Goal: Task Accomplishment & Management: Use online tool/utility

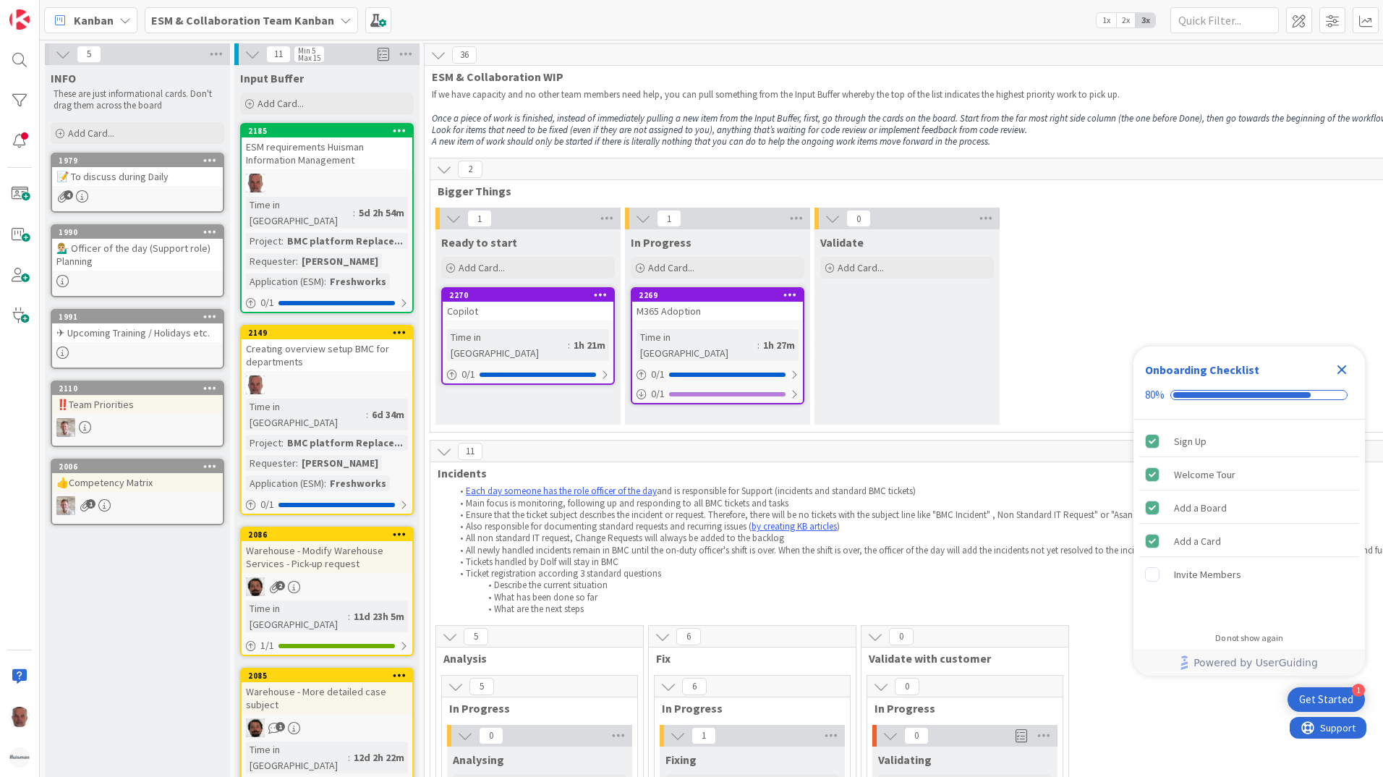
click at [340, 17] on icon at bounding box center [346, 20] width 12 height 12
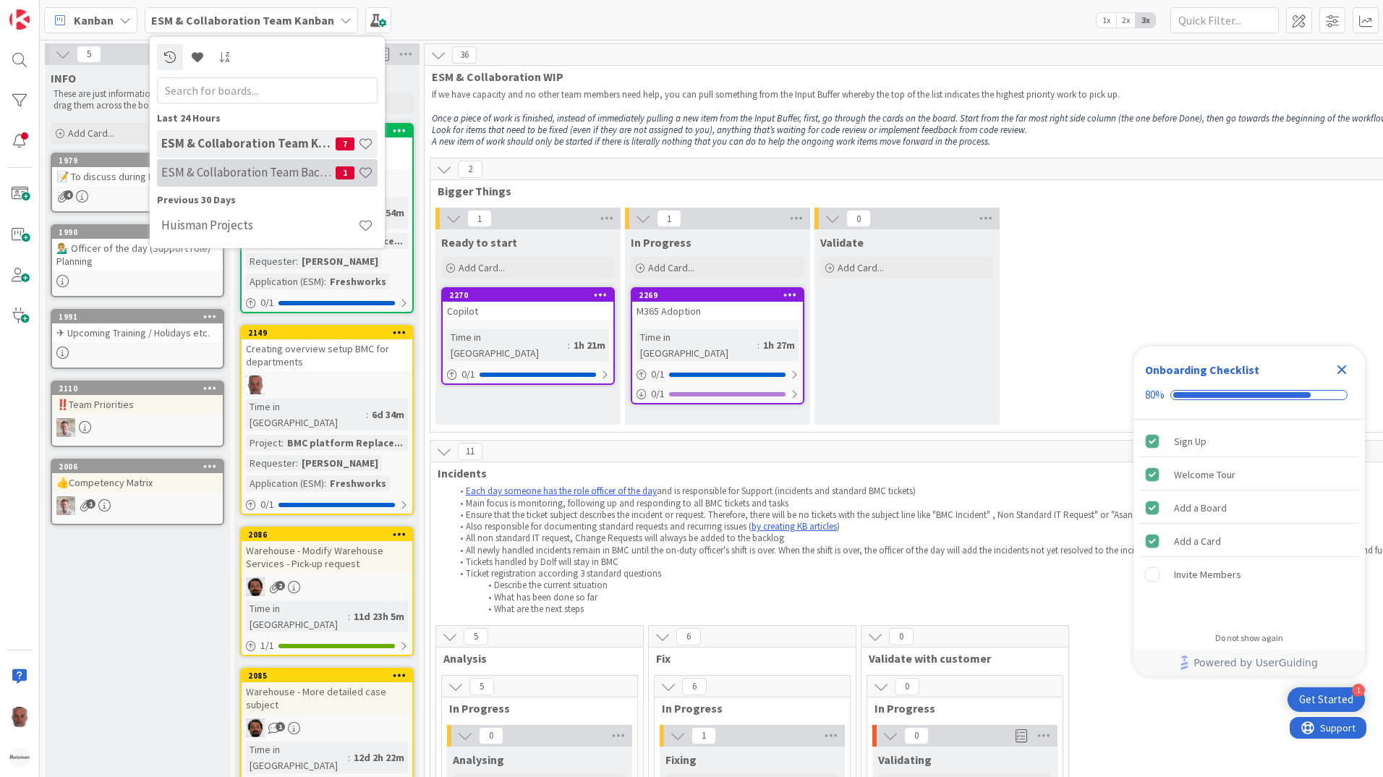
click at [202, 174] on h4 "ESM & Collaboration Team Backlog" at bounding box center [248, 172] width 174 height 14
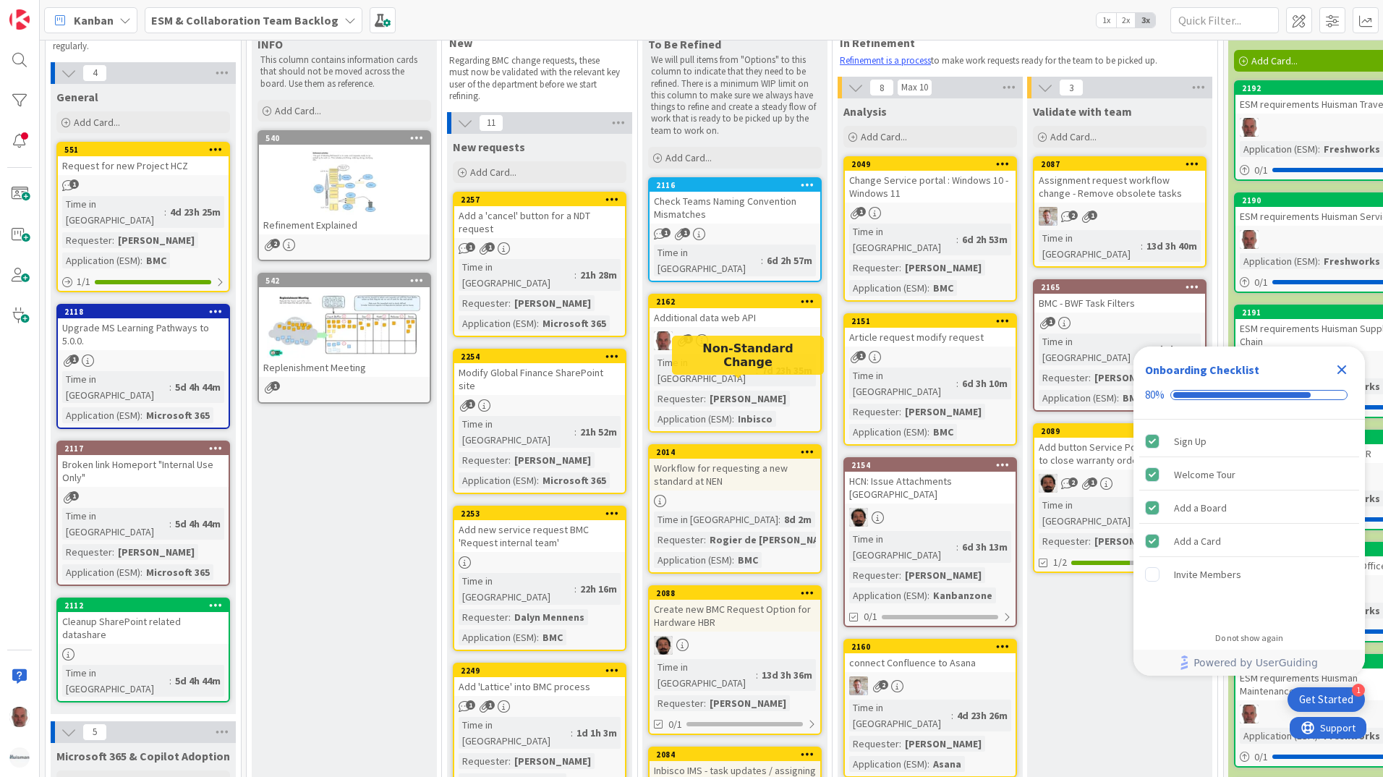
scroll to position [72, 0]
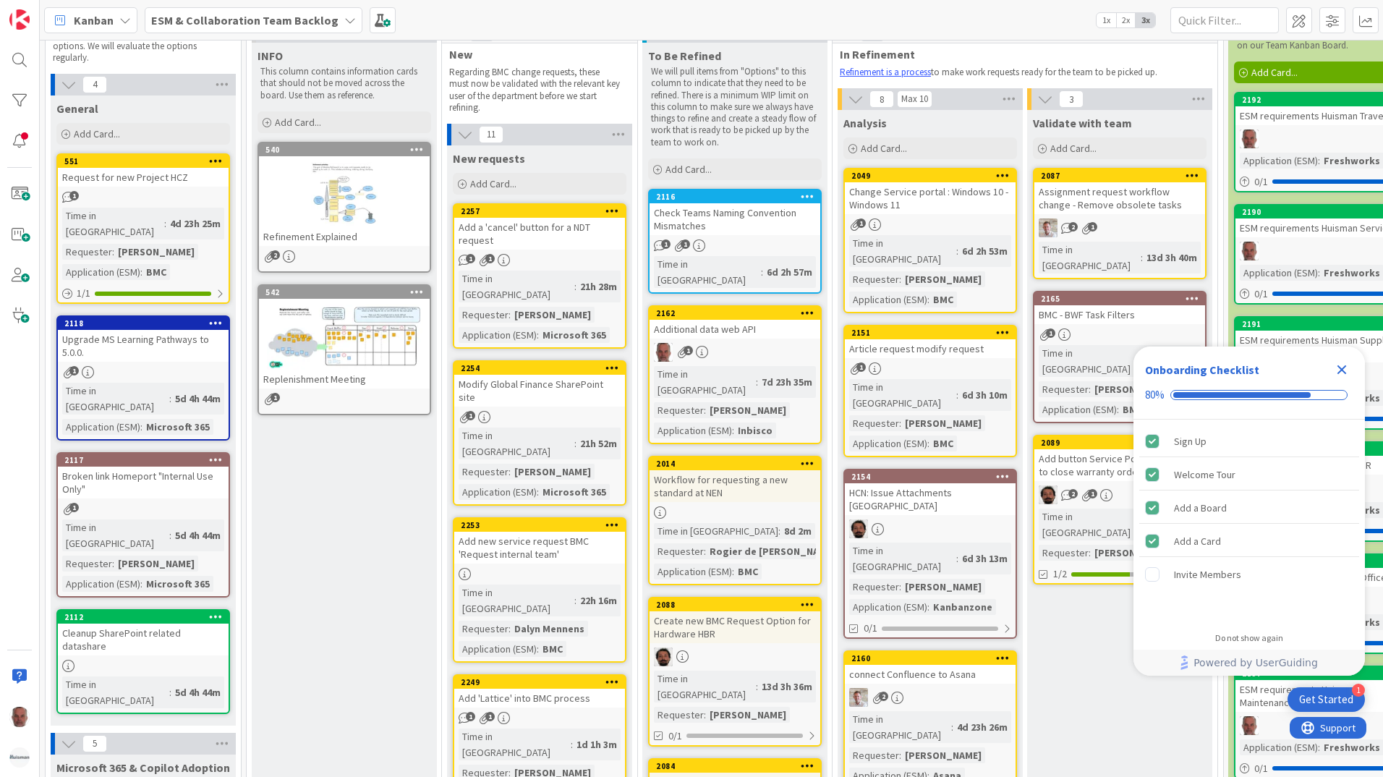
click at [764, 320] on div "Additional data web API" at bounding box center [735, 329] width 171 height 19
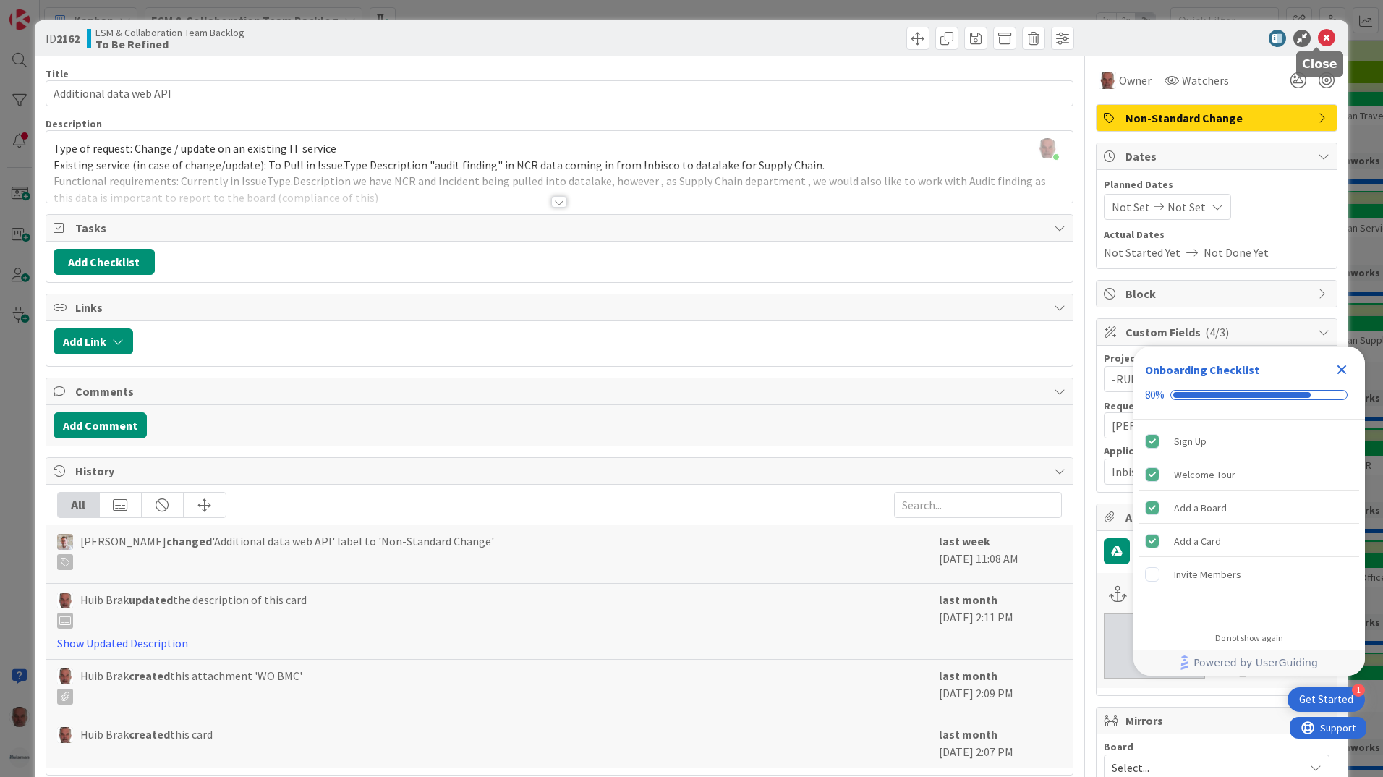
click at [1318, 35] on icon at bounding box center [1326, 38] width 17 height 17
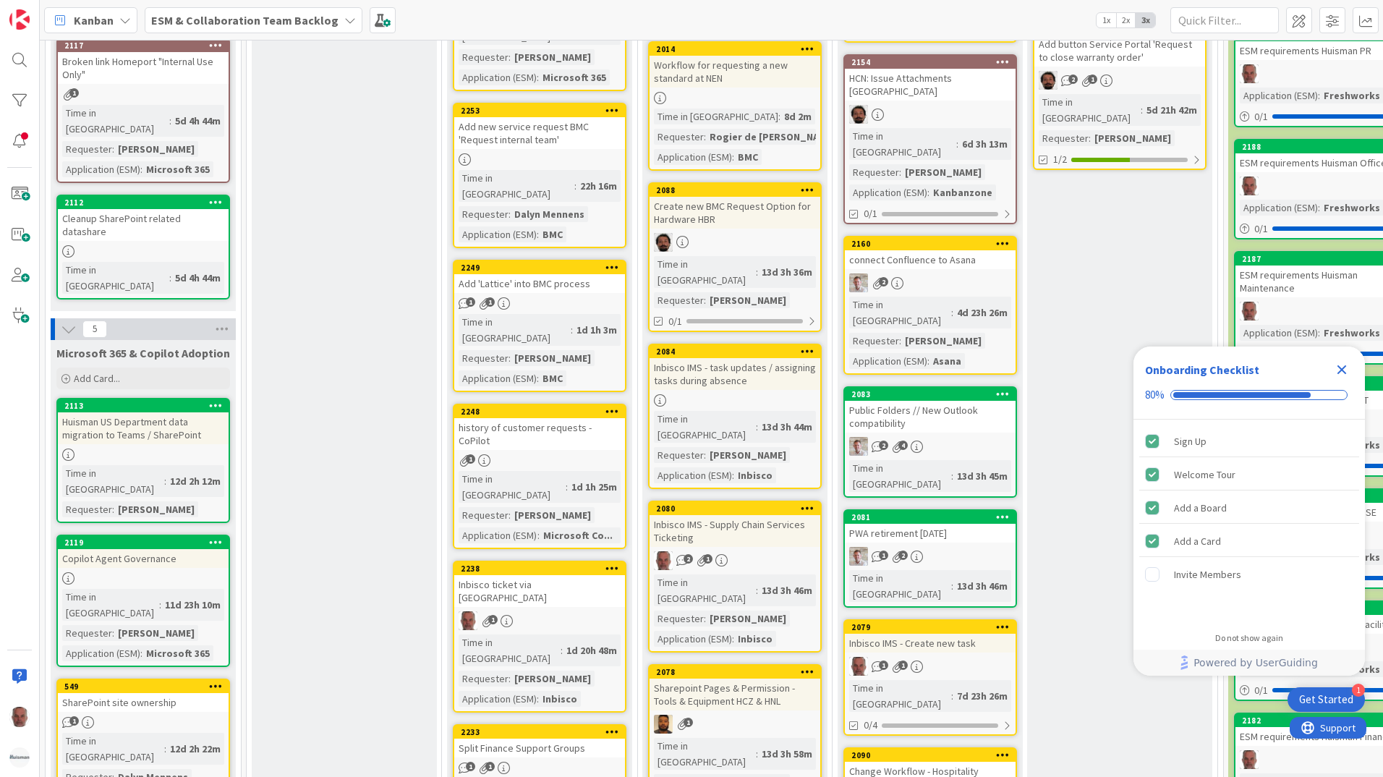
scroll to position [506, 0]
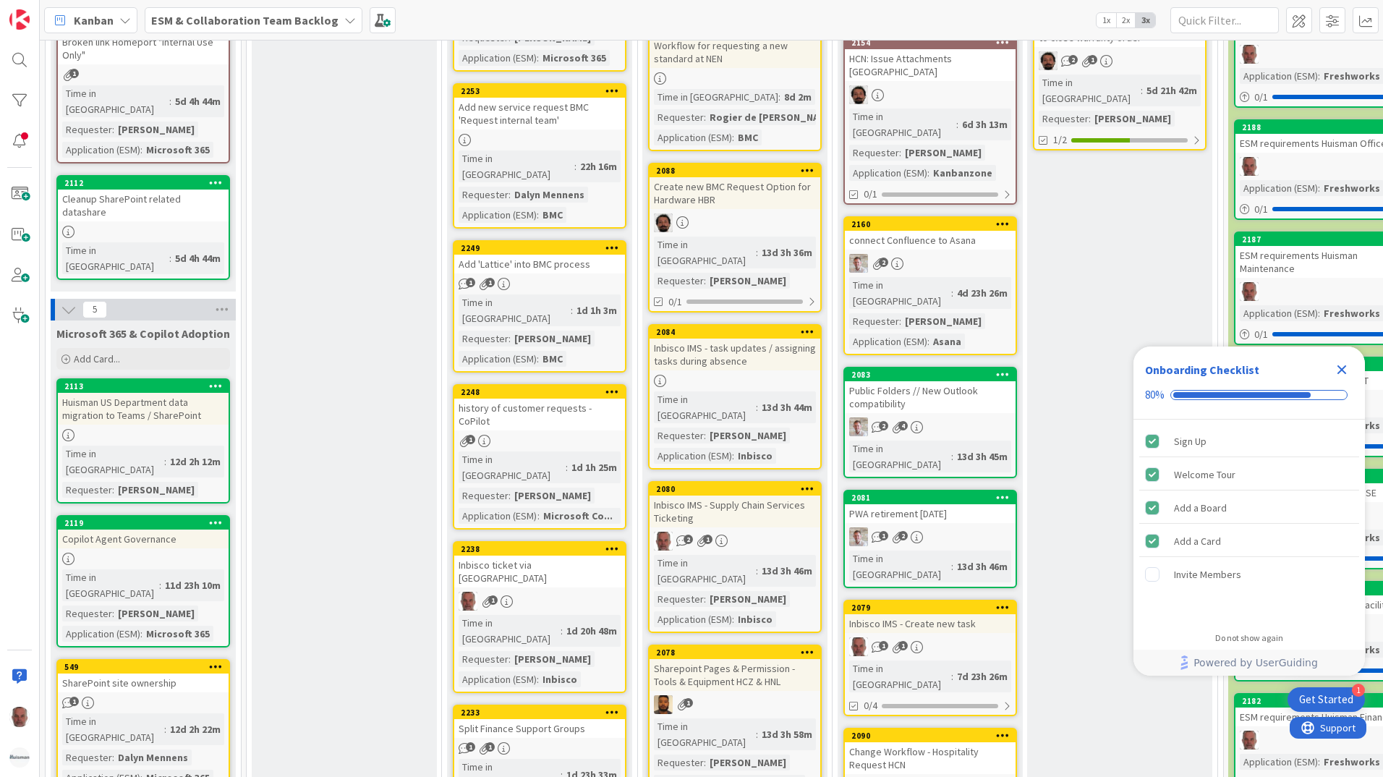
click at [727, 495] on div "Inbisco IMS - Supply Chain Services Ticketing" at bounding box center [735, 511] width 171 height 32
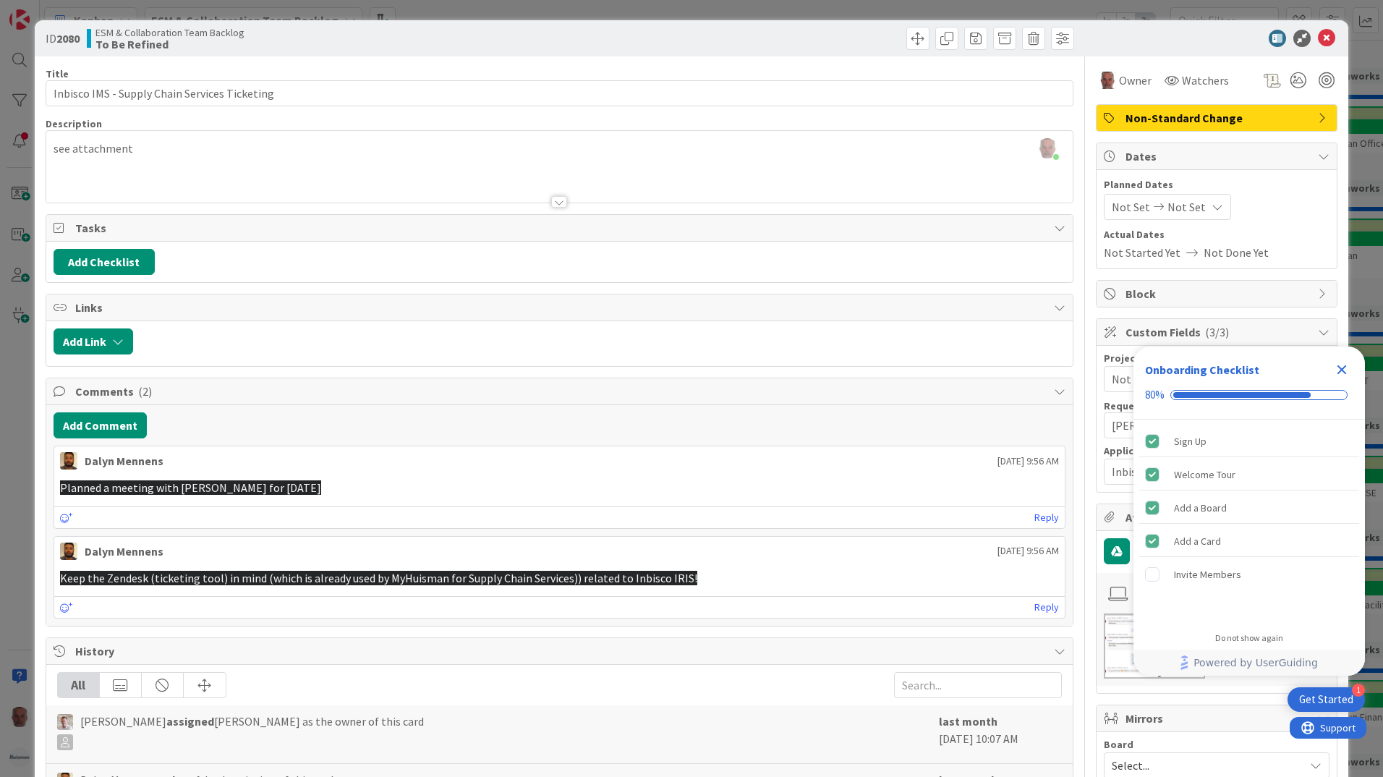
click at [430, 488] on p "Planned a meeting with [PERSON_NAME] for [DATE]" at bounding box center [559, 488] width 999 height 17
click at [197, 580] on span "Keep the Zendesk (ticketing tool) in mind (which is already used by MyHuisman f…" at bounding box center [378, 578] width 637 height 14
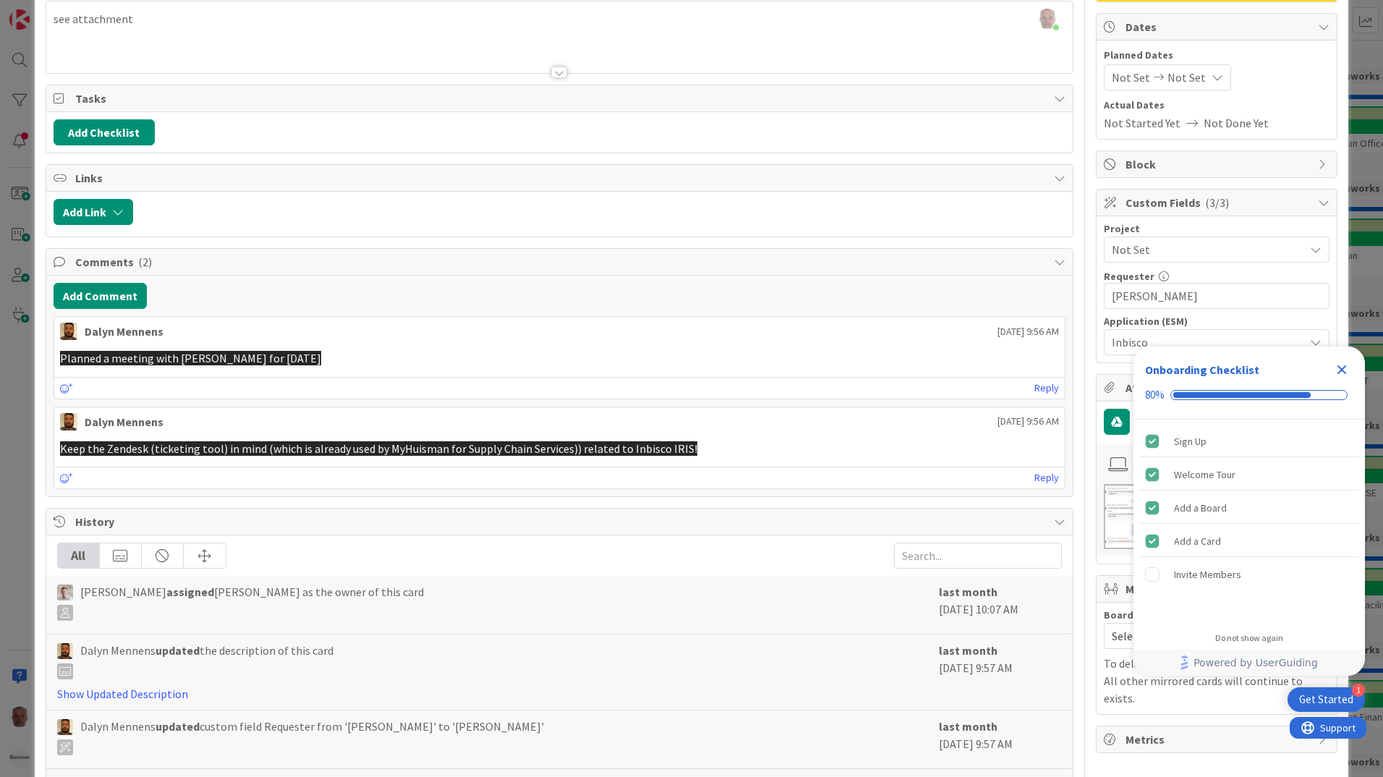
scroll to position [217, 0]
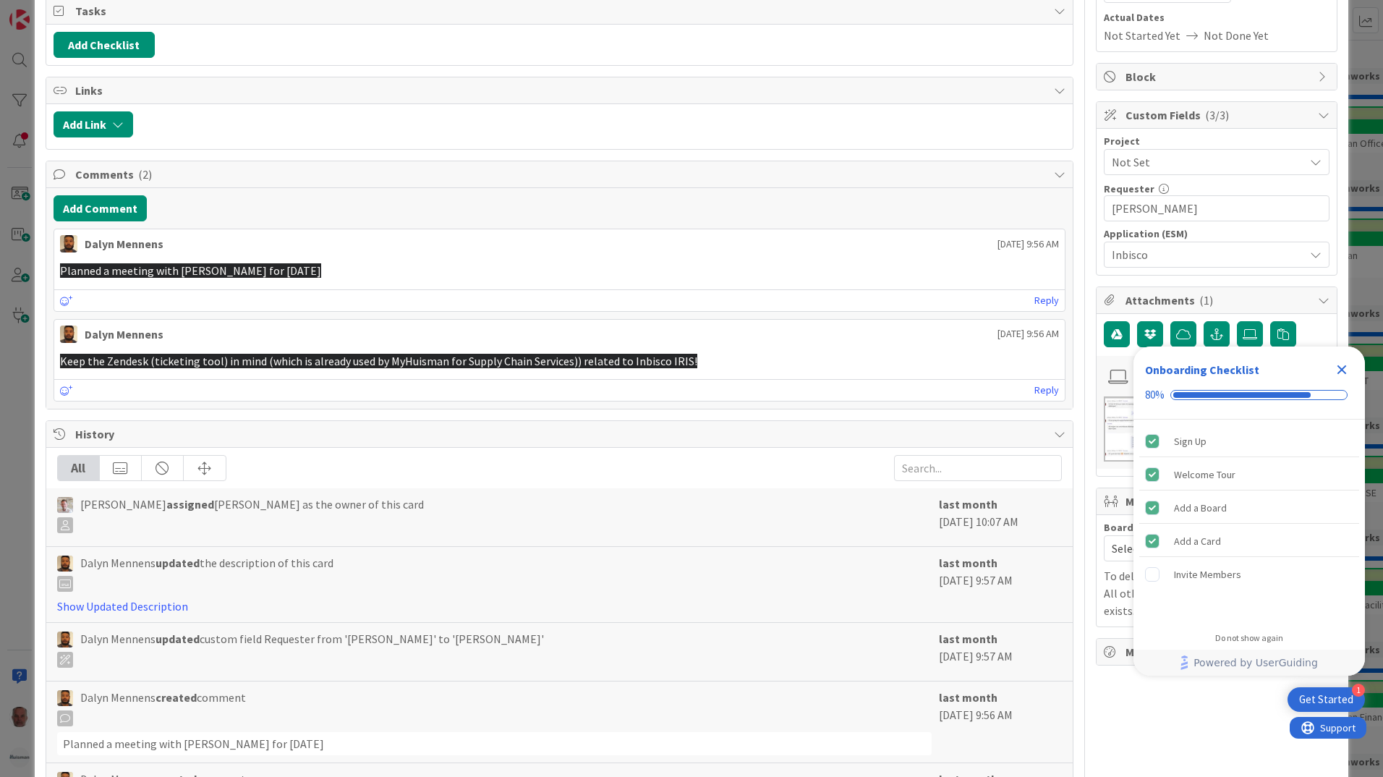
click at [239, 364] on span "Keep the Zendesk (ticketing tool) in mind (which is already used by MyHuisman f…" at bounding box center [378, 361] width 637 height 14
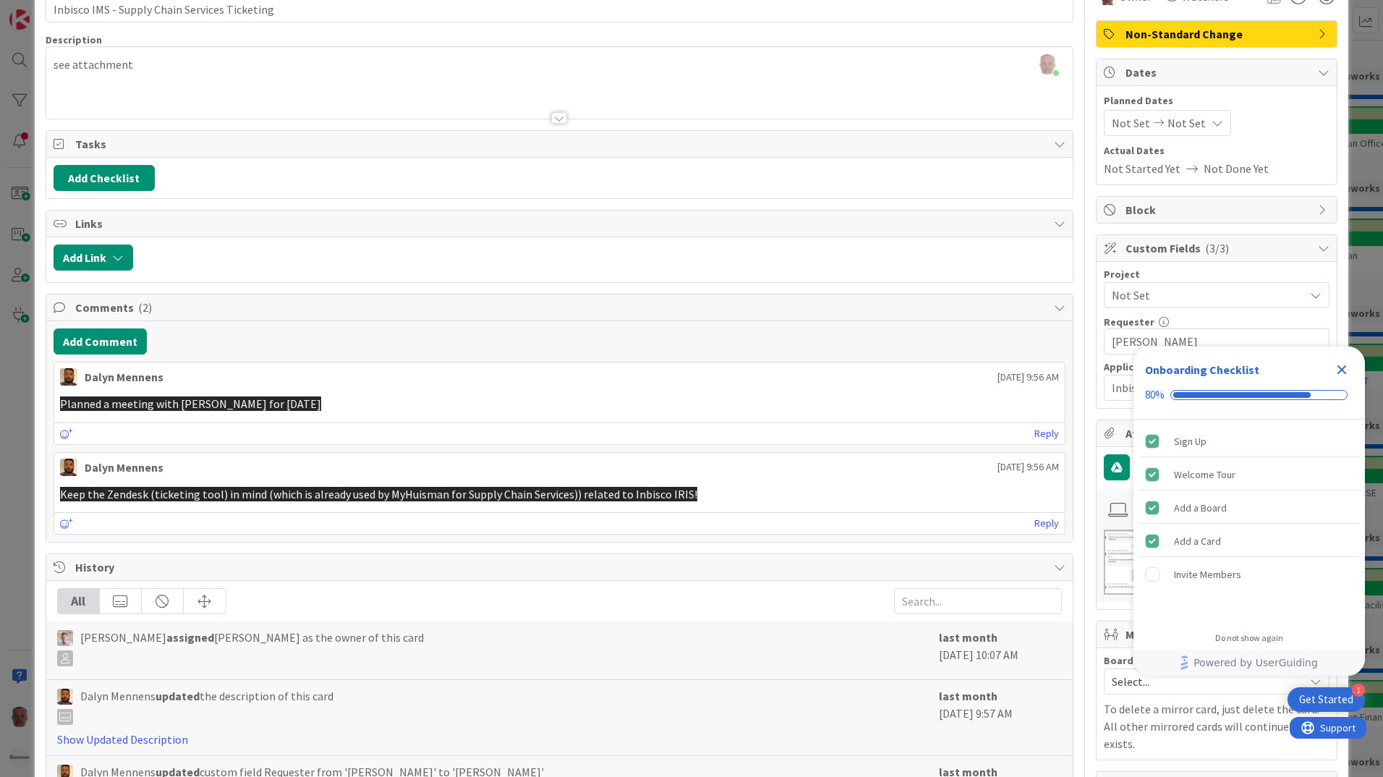
scroll to position [72, 0]
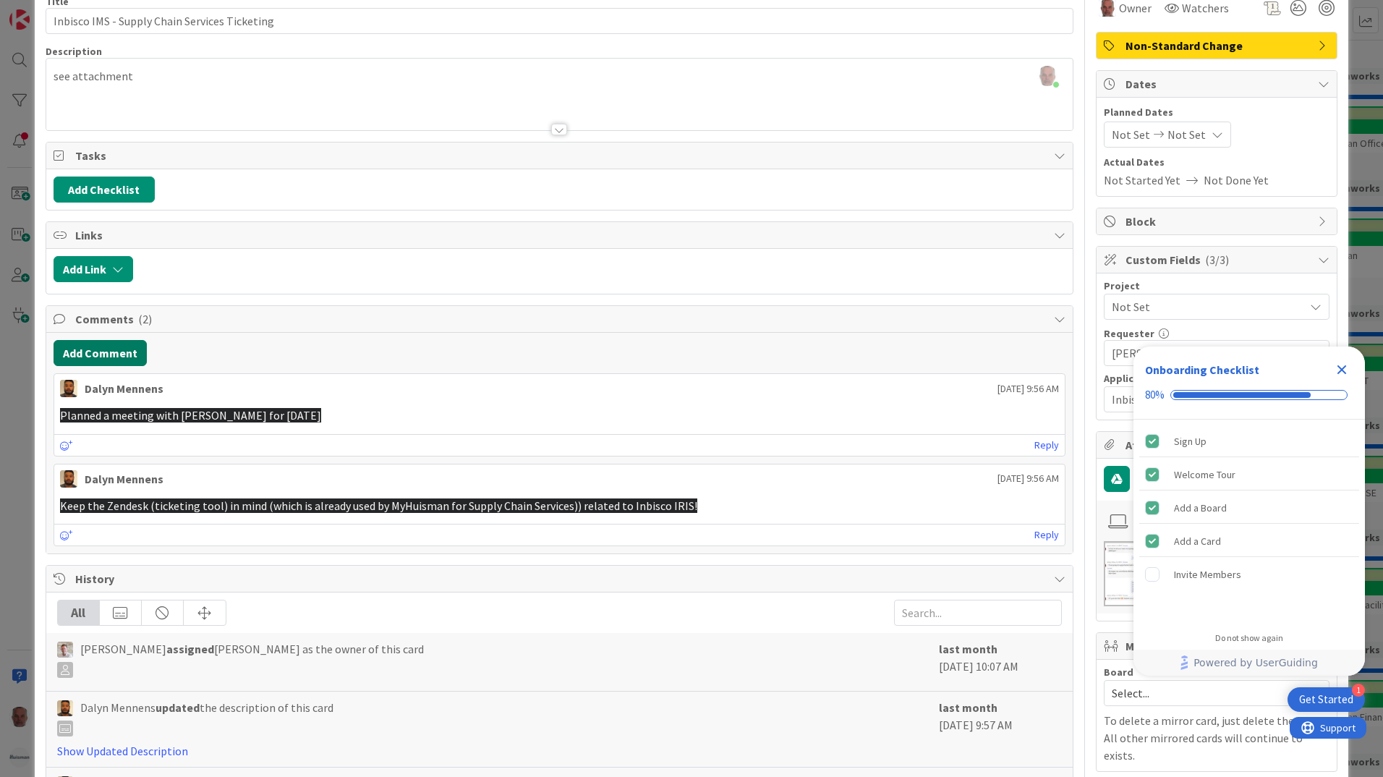
click at [128, 357] on button "Add Comment" at bounding box center [100, 353] width 93 height 26
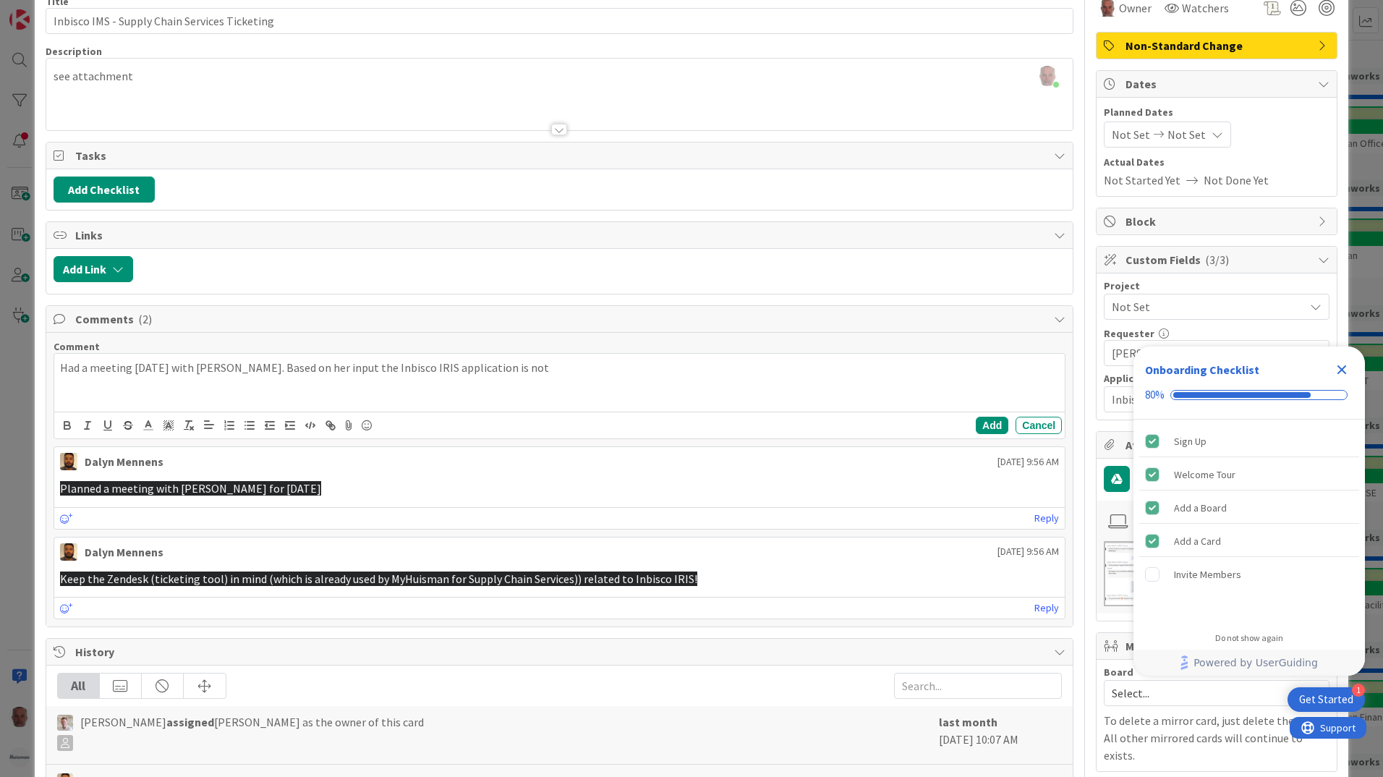
click at [320, 364] on p "Had a meeting [DATE] with [PERSON_NAME]. Based on her input the Inbisco IRIS ap…" at bounding box center [559, 367] width 999 height 17
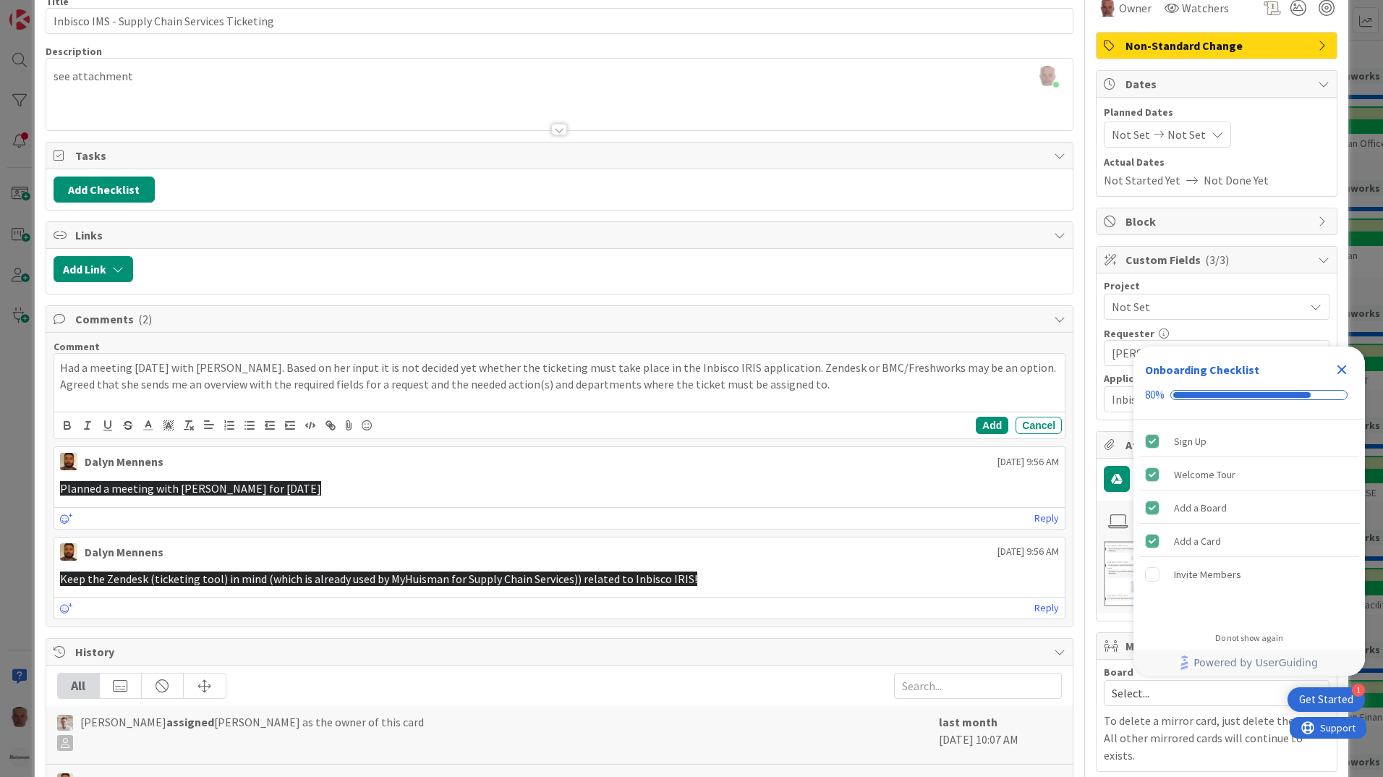
click at [226, 369] on p "Had a meeting [DATE] with [PERSON_NAME]. Based on her input it is not decided y…" at bounding box center [559, 367] width 999 height 17
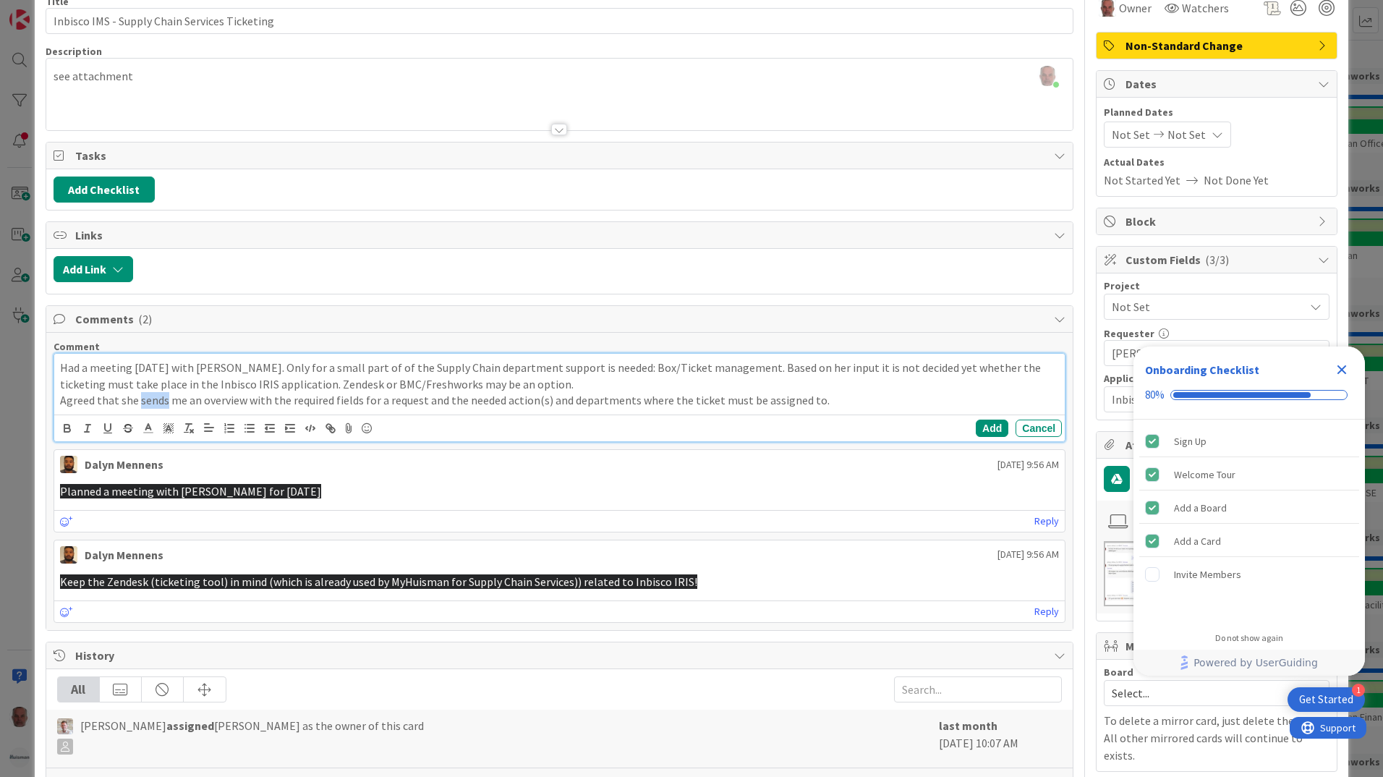
drag, startPoint x: 137, startPoint y: 401, endPoint x: 103, endPoint y: 399, distance: 34.1
click at [160, 403] on p "Agreed that she sends me an overview with the required fields for a request and…" at bounding box center [559, 400] width 999 height 17
click at [976, 422] on button "Add" at bounding box center [992, 428] width 33 height 17
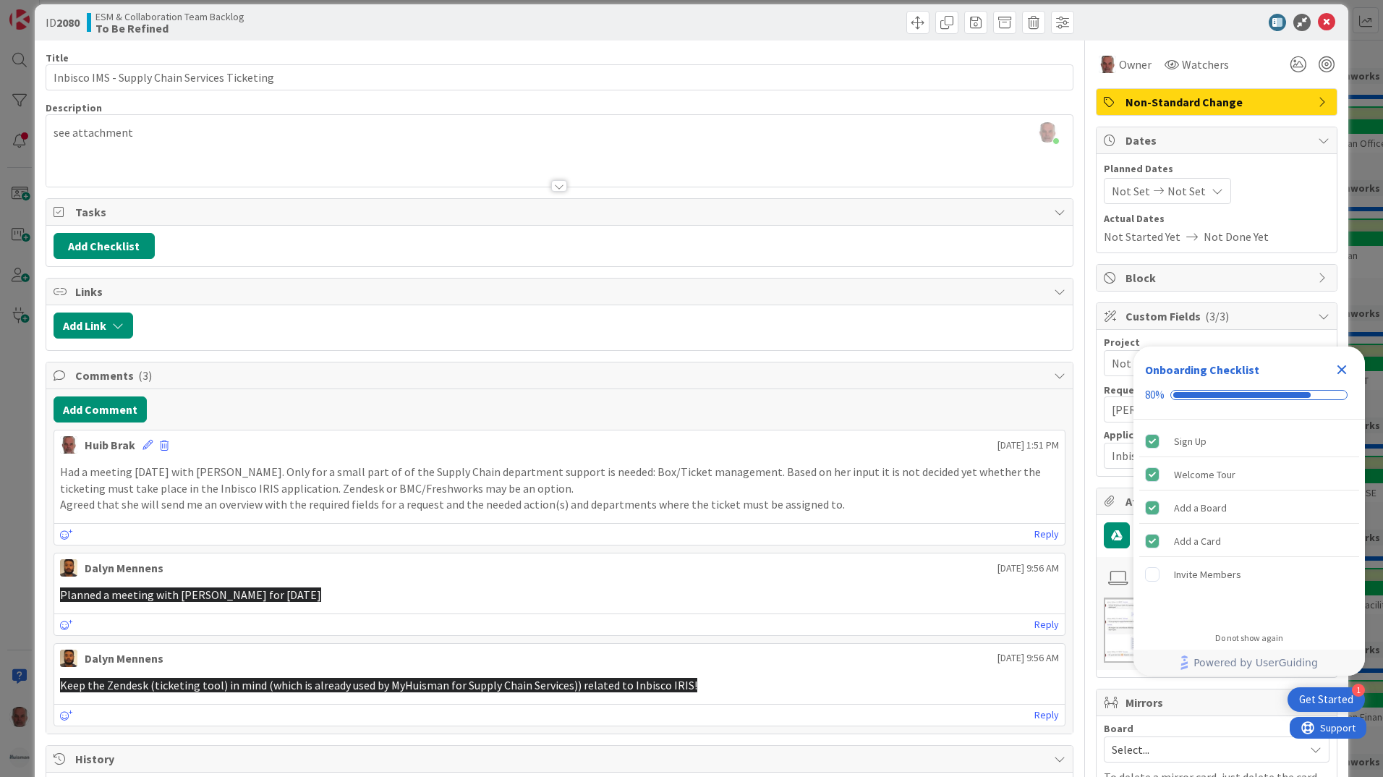
scroll to position [0, 0]
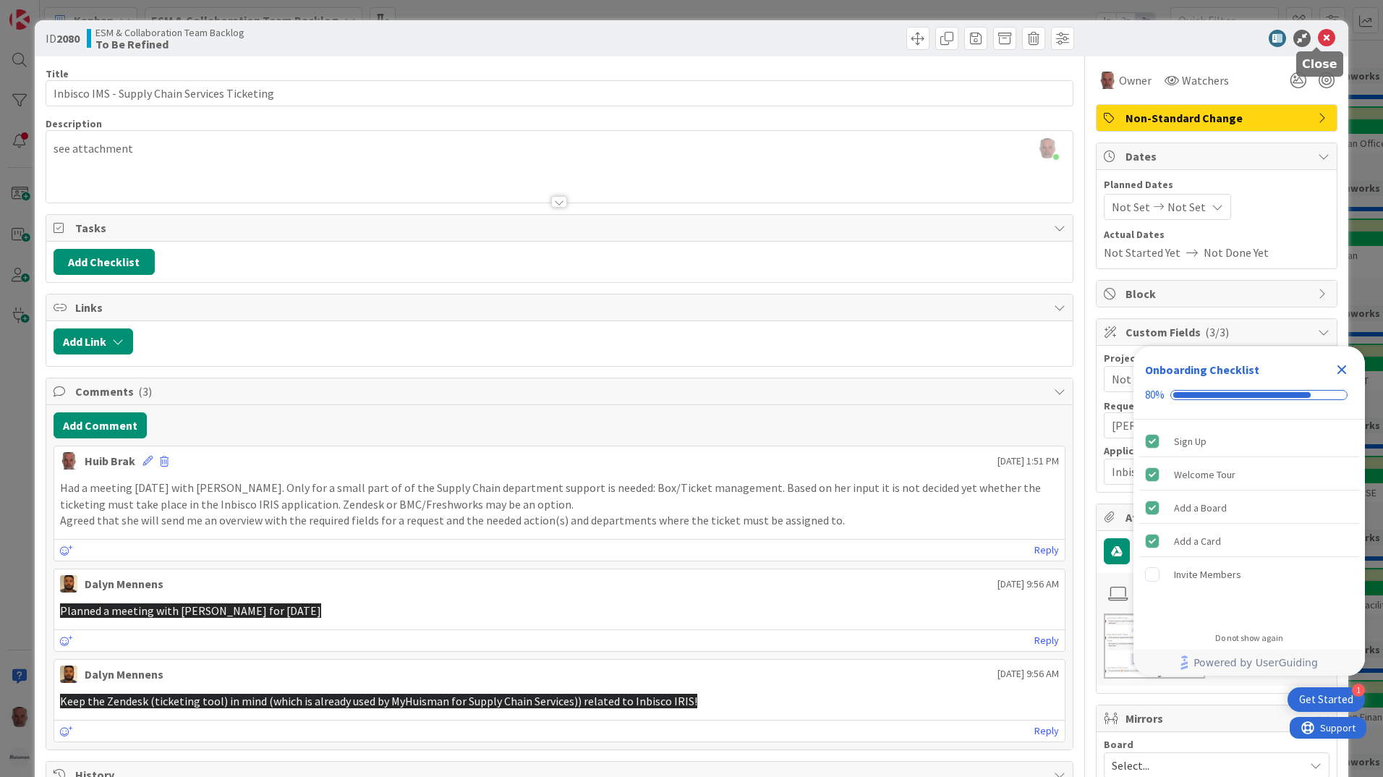
click at [1320, 41] on icon at bounding box center [1326, 38] width 17 height 17
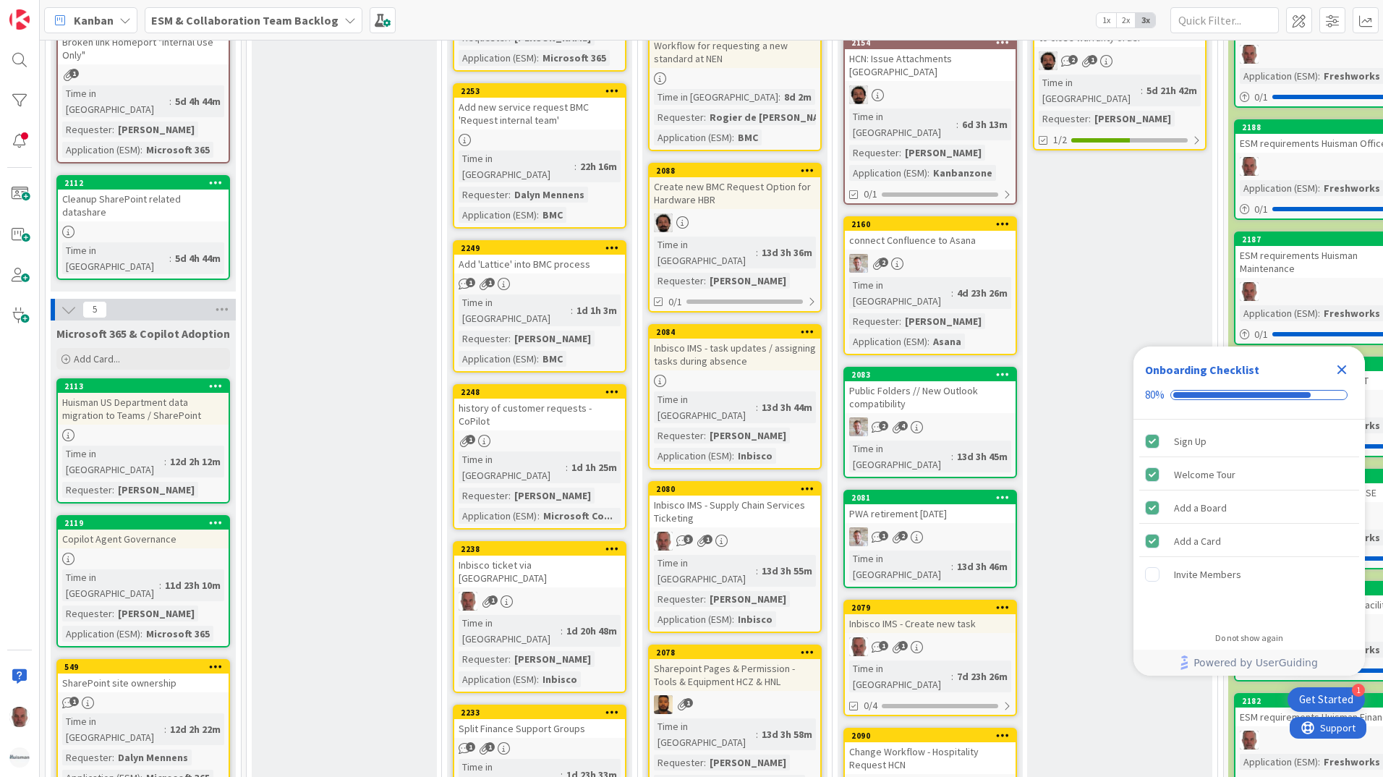
click at [1345, 367] on icon "Close Checklist" at bounding box center [1341, 369] width 9 height 9
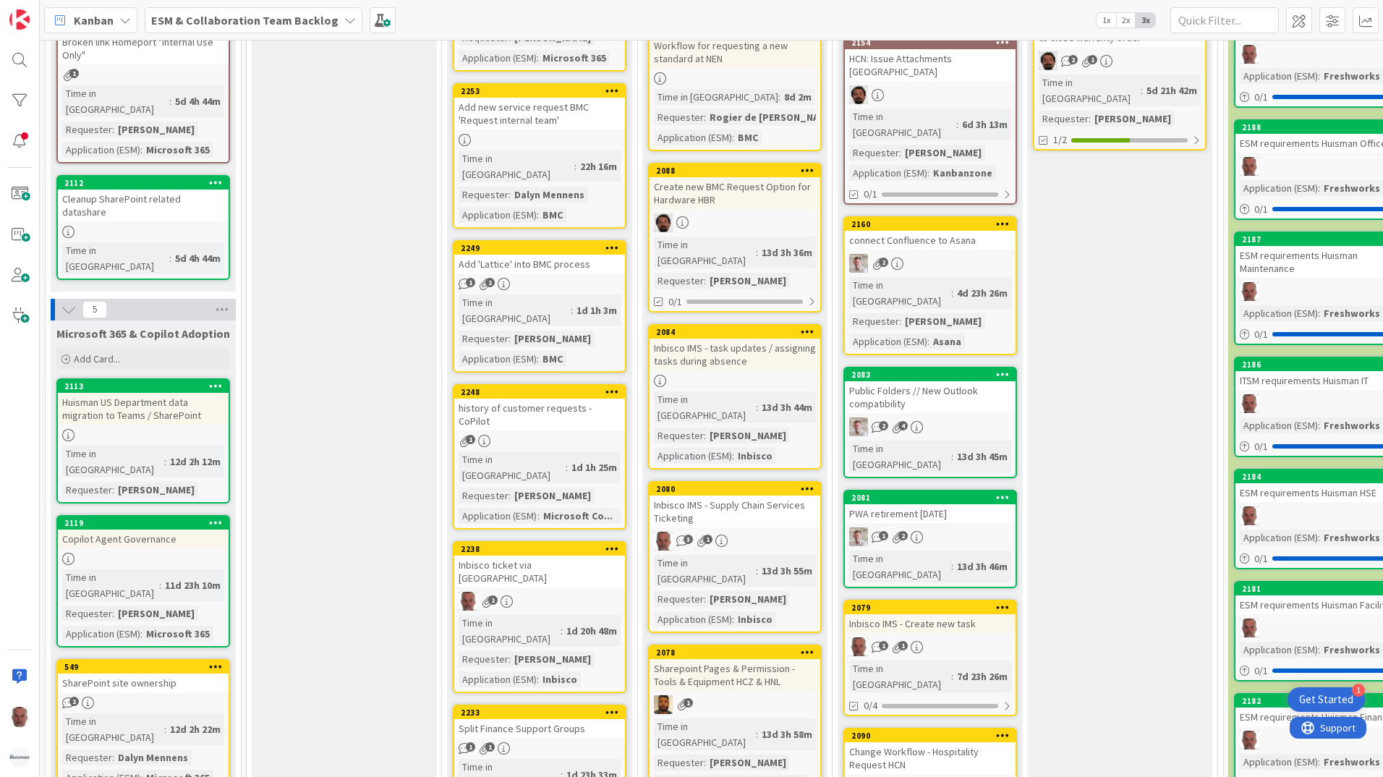
drag, startPoint x: 341, startPoint y: 19, endPoint x: 325, endPoint y: 35, distance: 22.0
click at [344, 20] on icon at bounding box center [350, 20] width 12 height 12
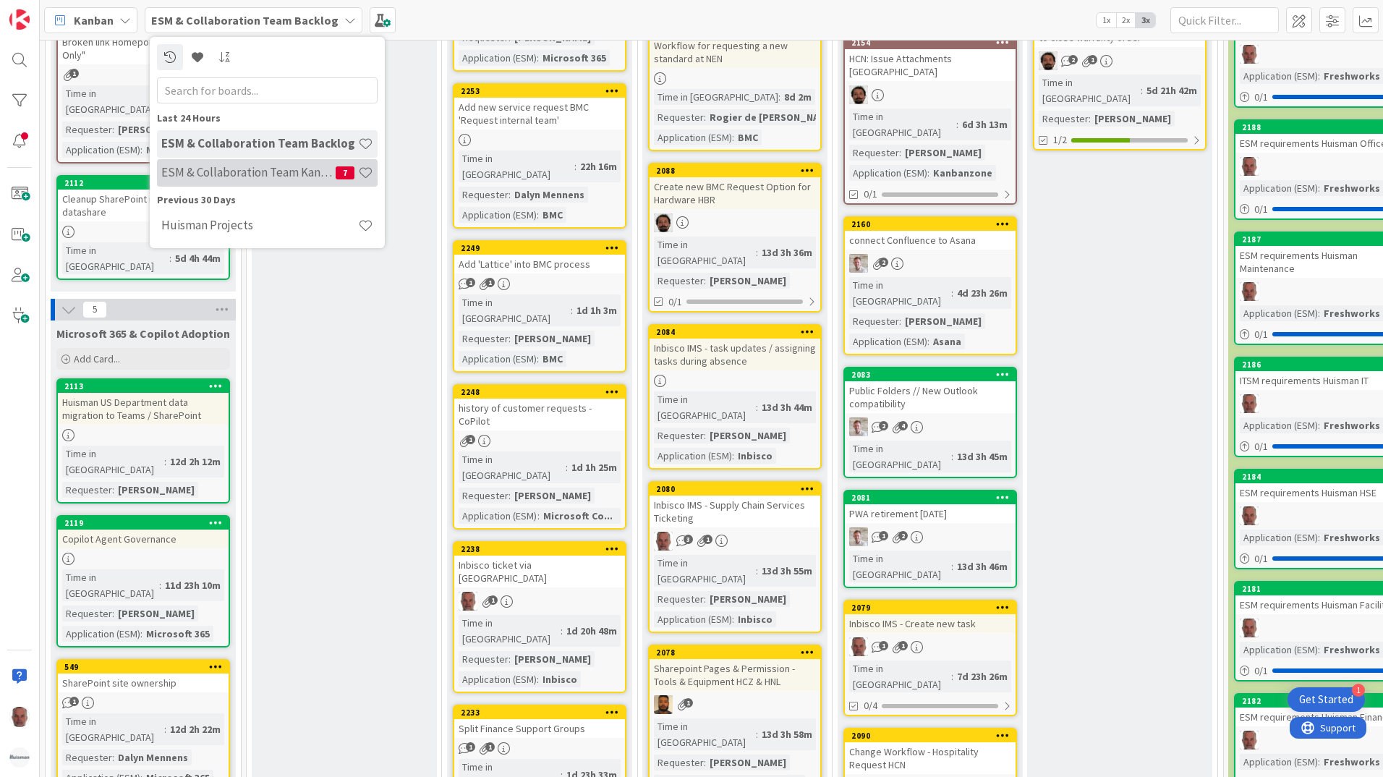
click at [239, 174] on h4 "ESM & Collaboration Team Kanban" at bounding box center [248, 172] width 174 height 14
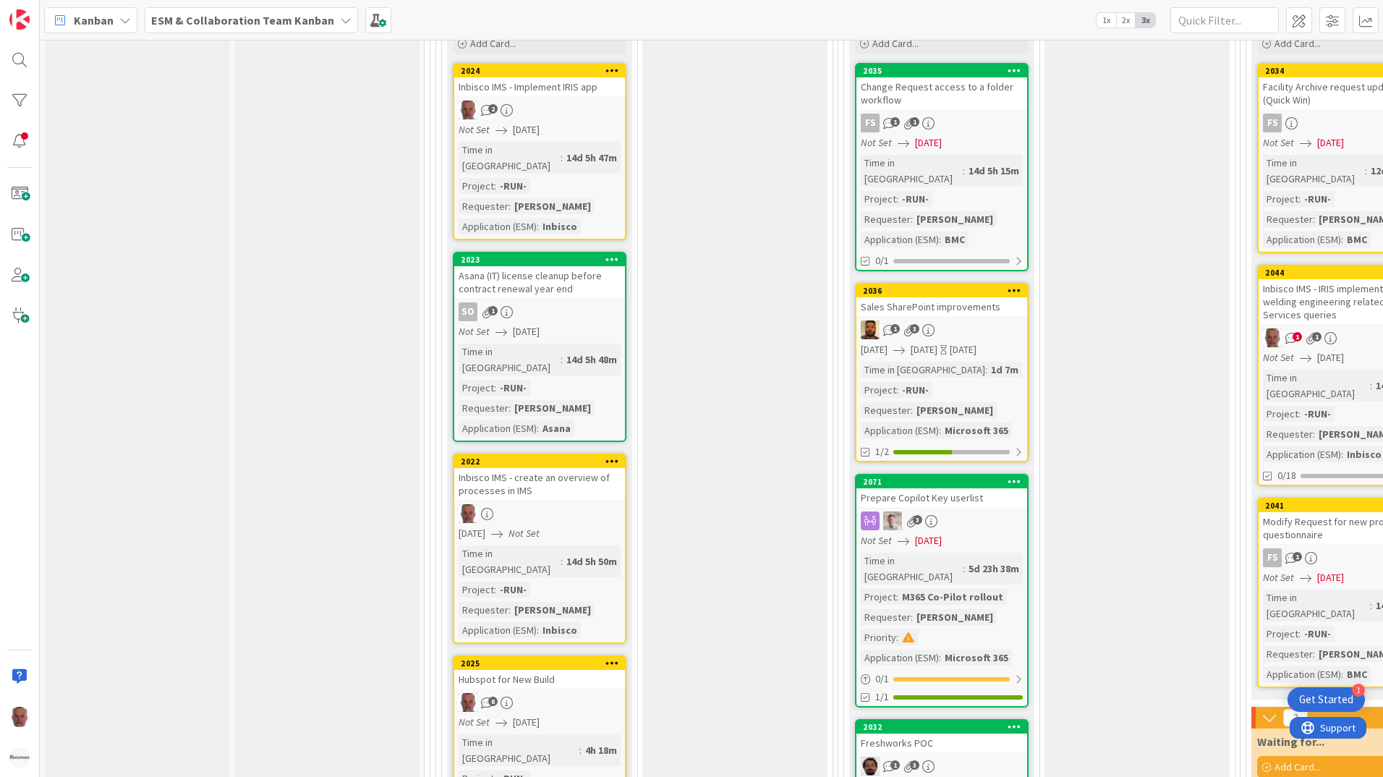
scroll to position [2459, 0]
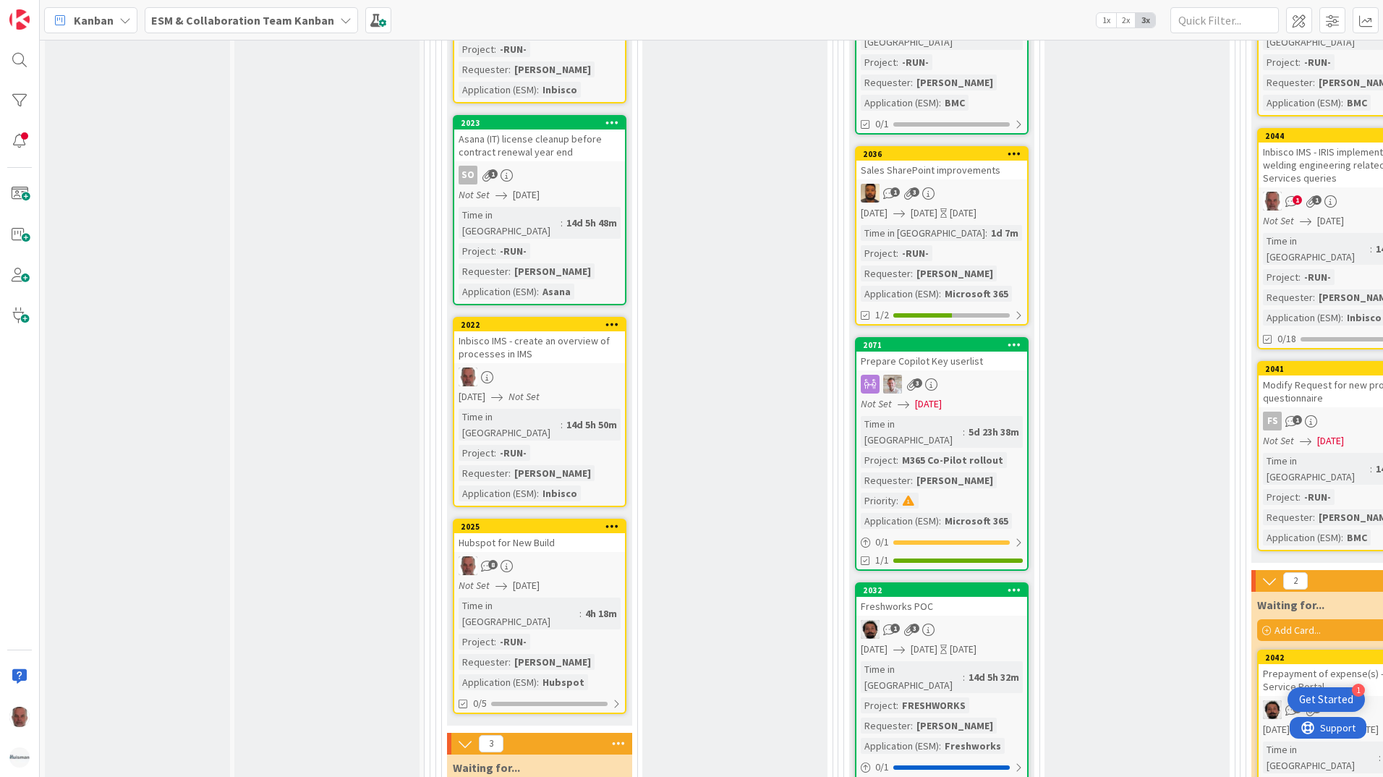
click at [576, 533] on div "Hubspot for New Build" at bounding box center [539, 542] width 171 height 19
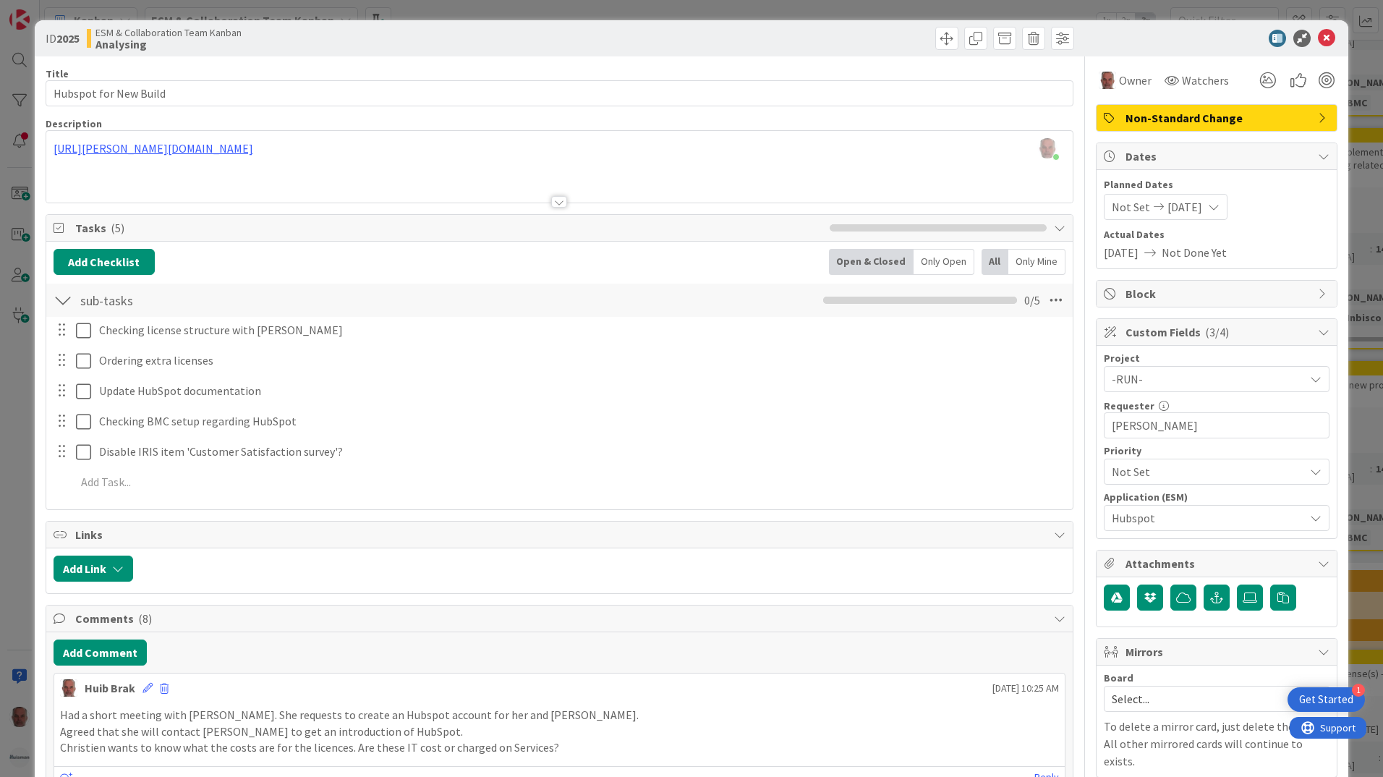
scroll to position [72, 0]
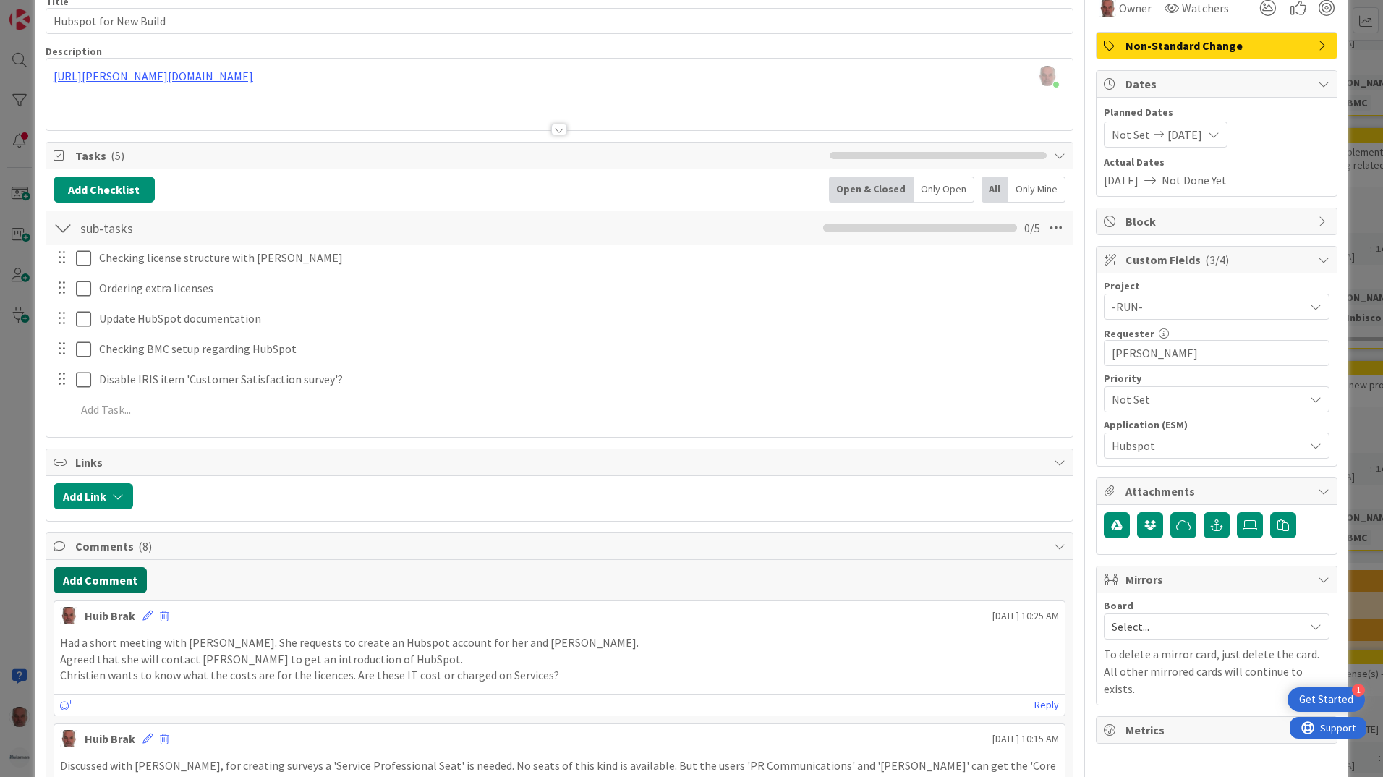
click at [88, 576] on button "Add Comment" at bounding box center [100, 580] width 93 height 26
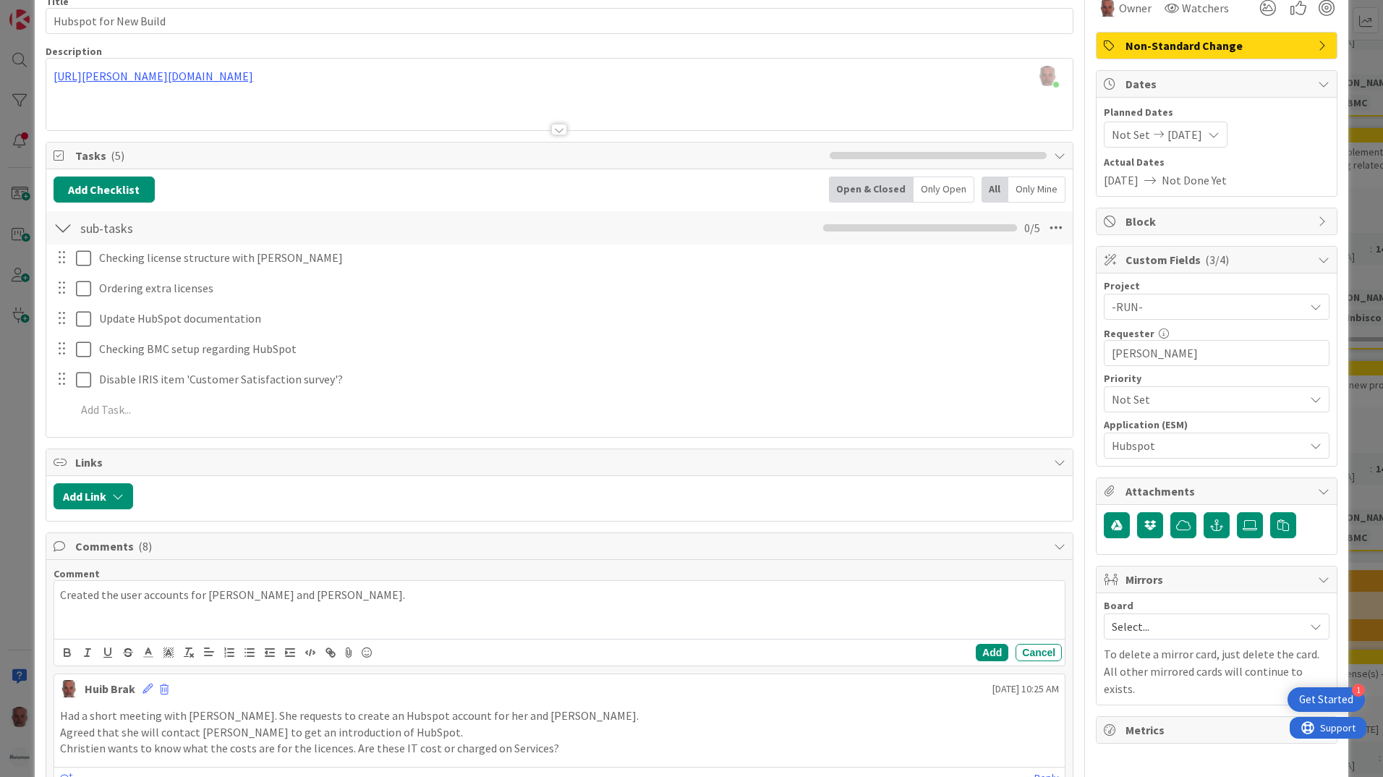
click at [382, 600] on p "Created the user accounts for [PERSON_NAME] and [PERSON_NAME]." at bounding box center [559, 595] width 999 height 17
click at [657, 591] on p "Created the user accounts for [PERSON_NAME] and [PERSON_NAME]. An invitation ha…" at bounding box center [559, 595] width 999 height 17
click at [983, 651] on button "Add" at bounding box center [992, 652] width 33 height 17
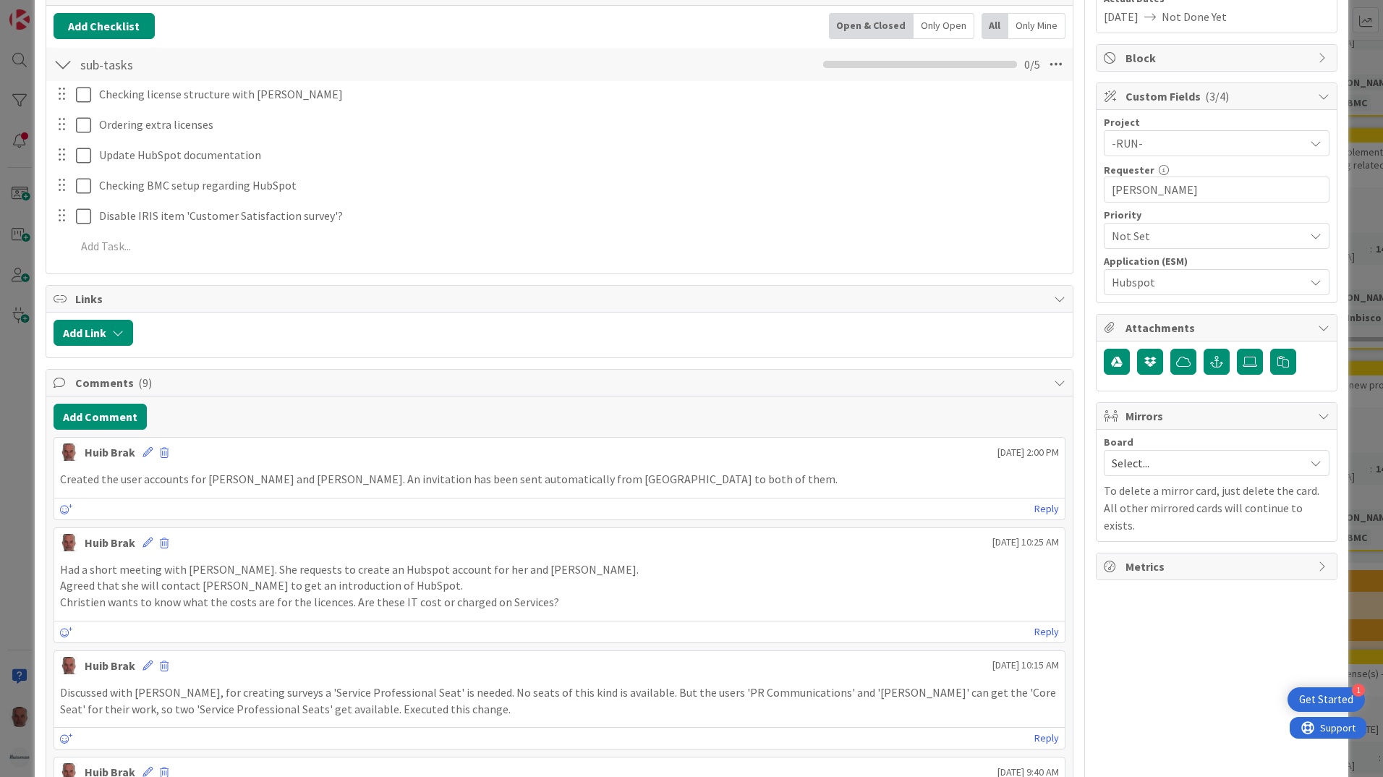
scroll to position [362, 0]
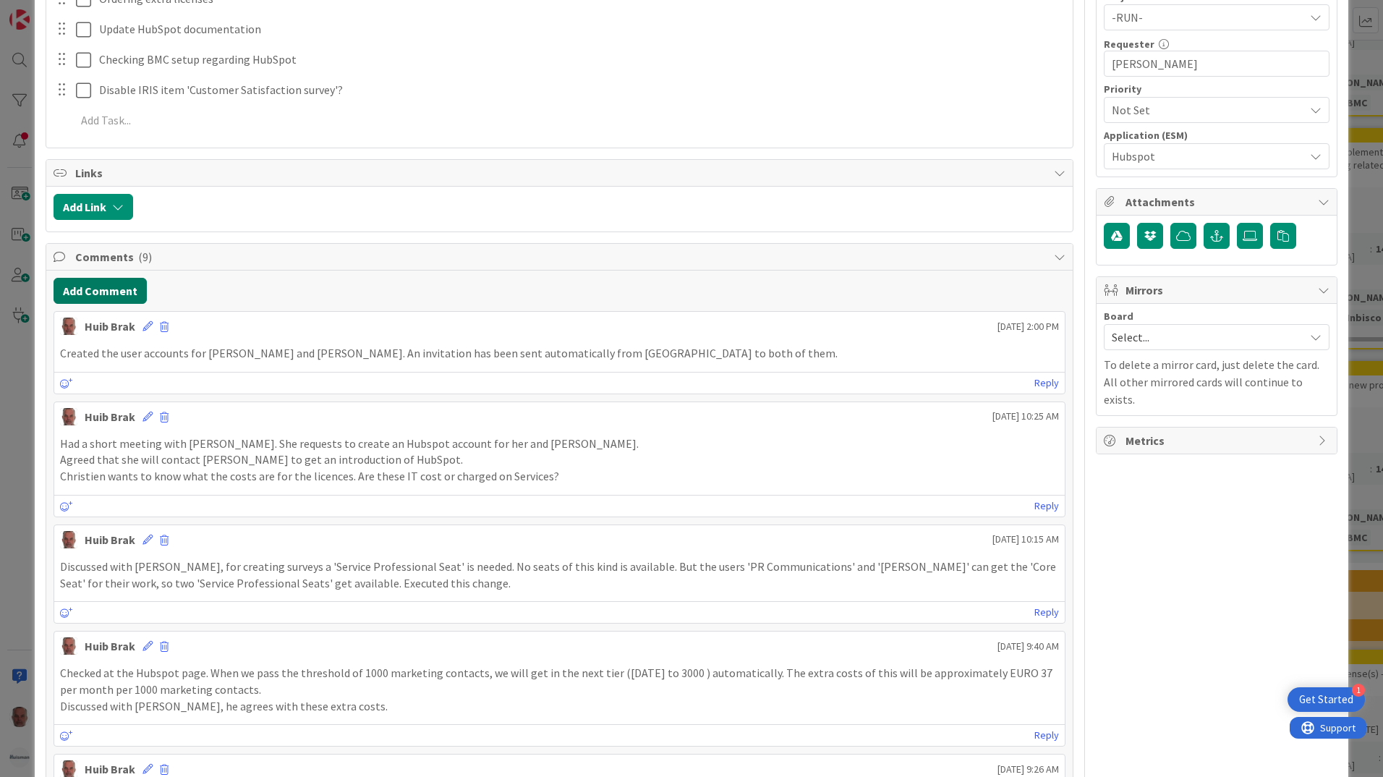
click at [124, 288] on button "Add Comment" at bounding box center [100, 291] width 93 height 26
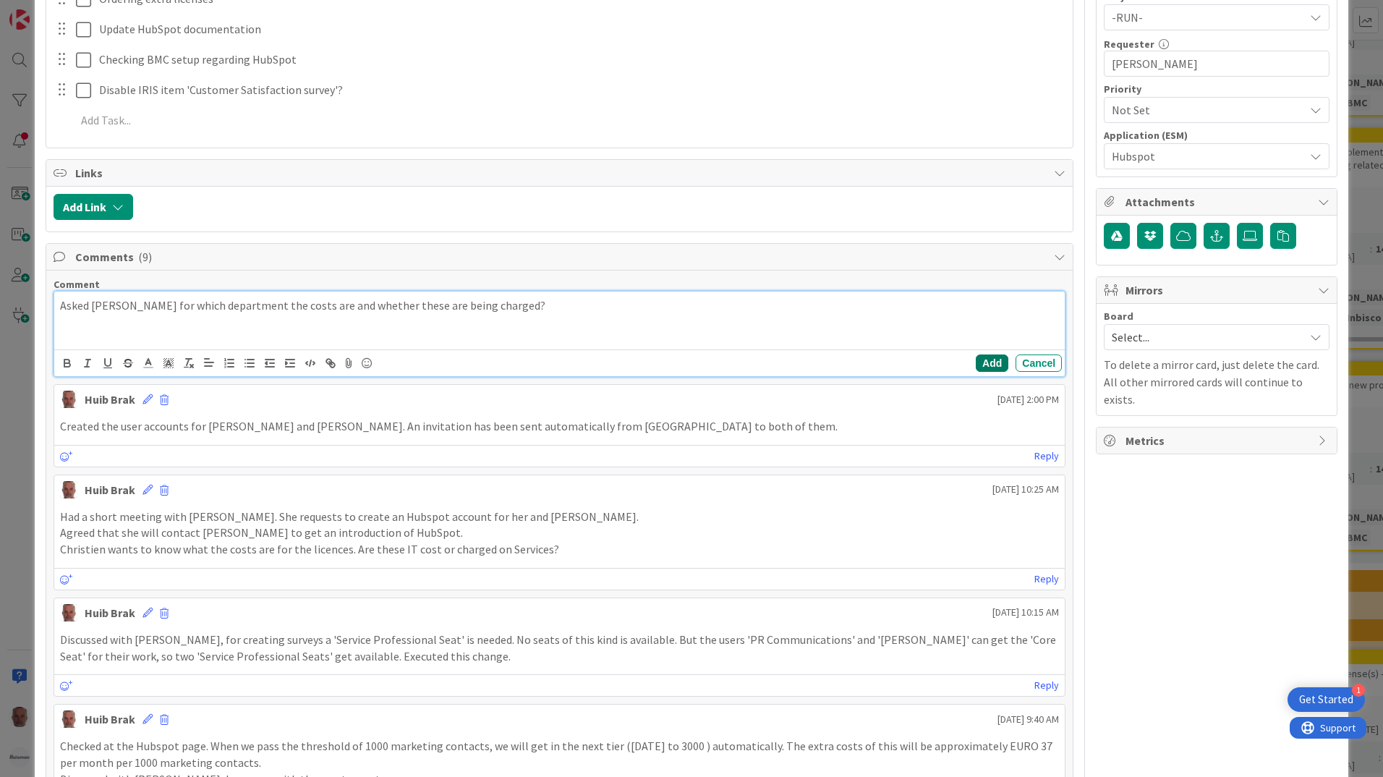
click at [980, 363] on button "Add" at bounding box center [992, 362] width 33 height 17
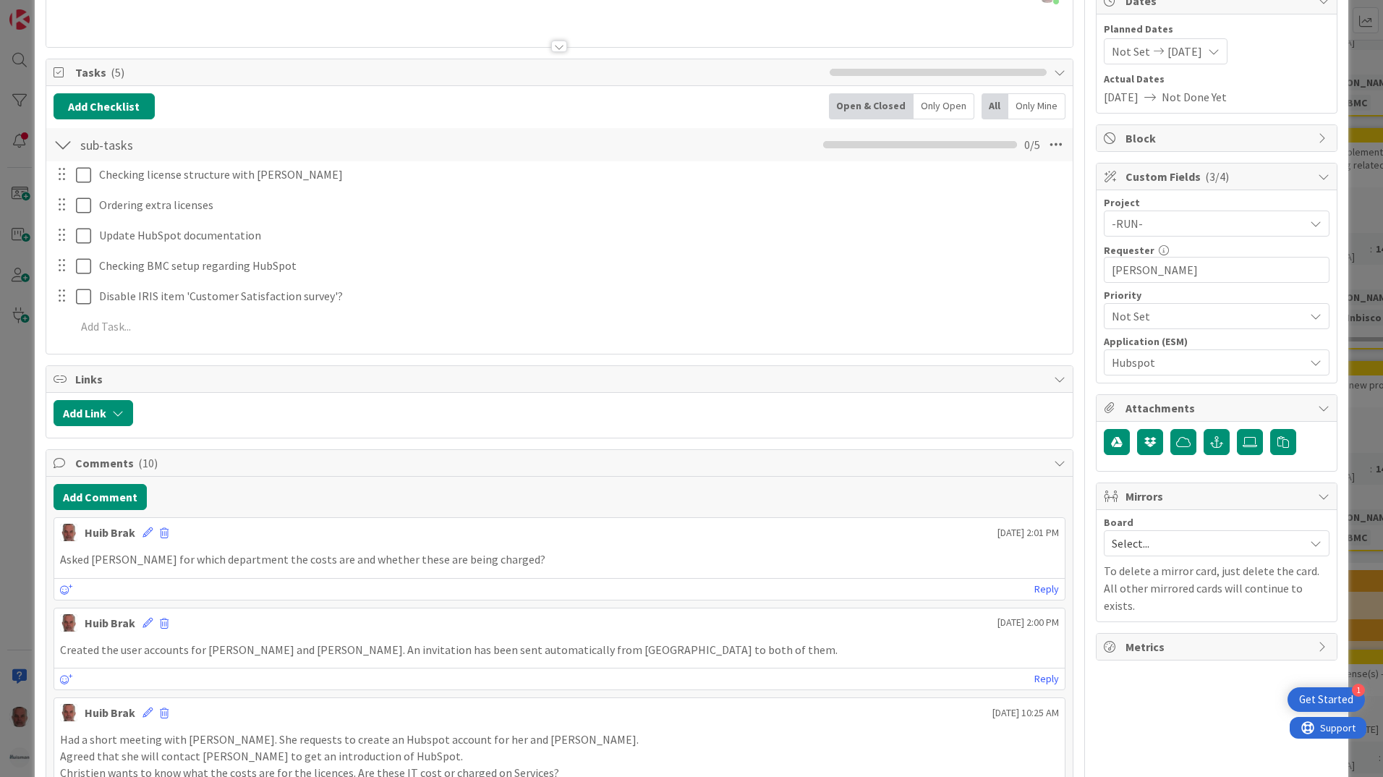
scroll to position [0, 0]
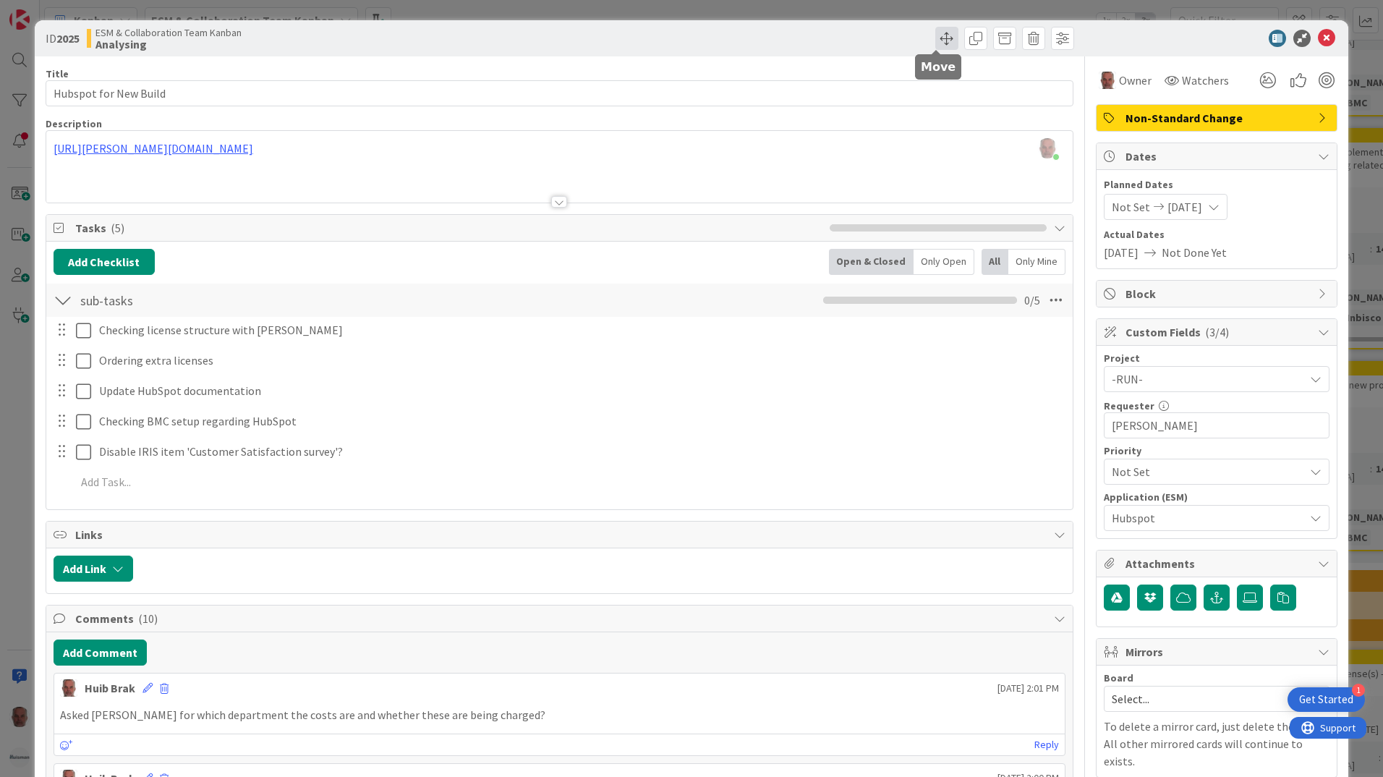
click at [935, 38] on span at bounding box center [946, 38] width 23 height 23
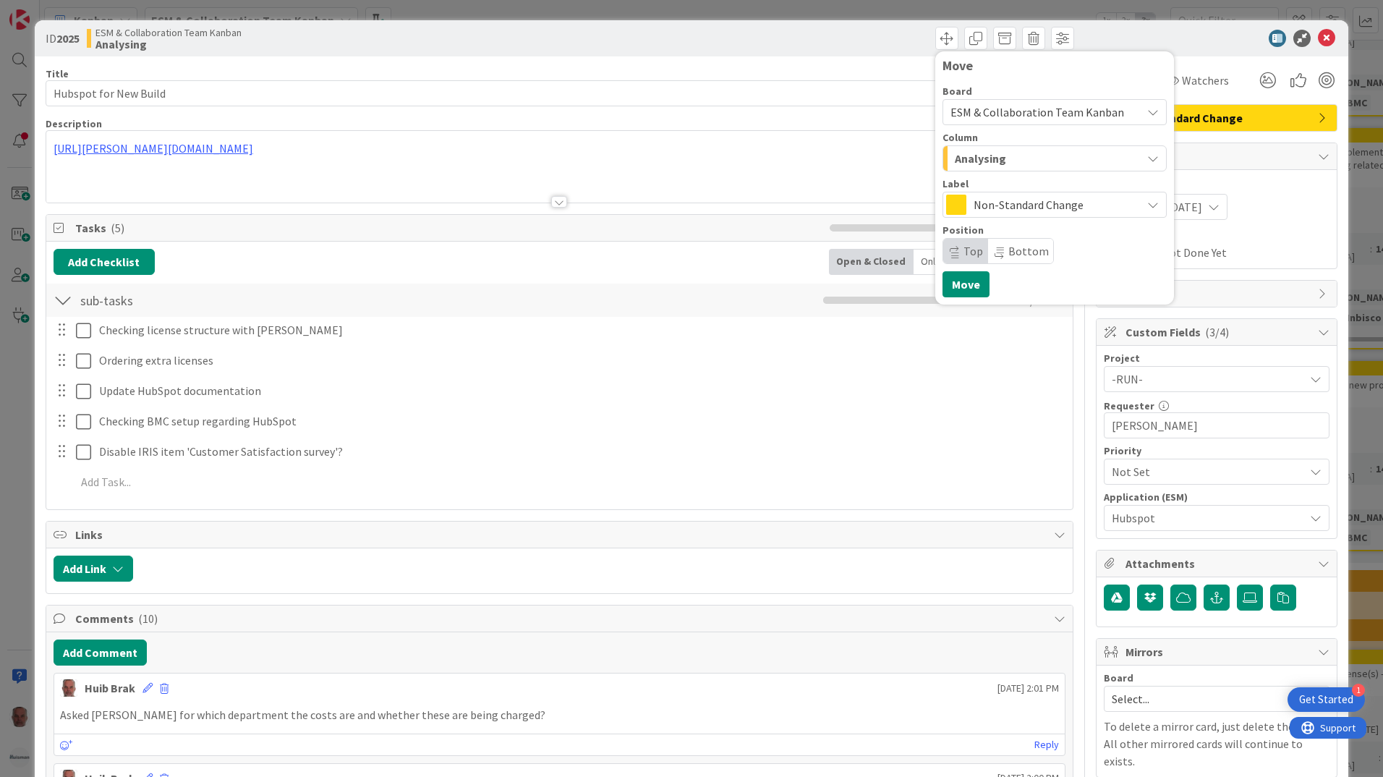
click at [1147, 161] on icon "button" at bounding box center [1153, 159] width 12 height 12
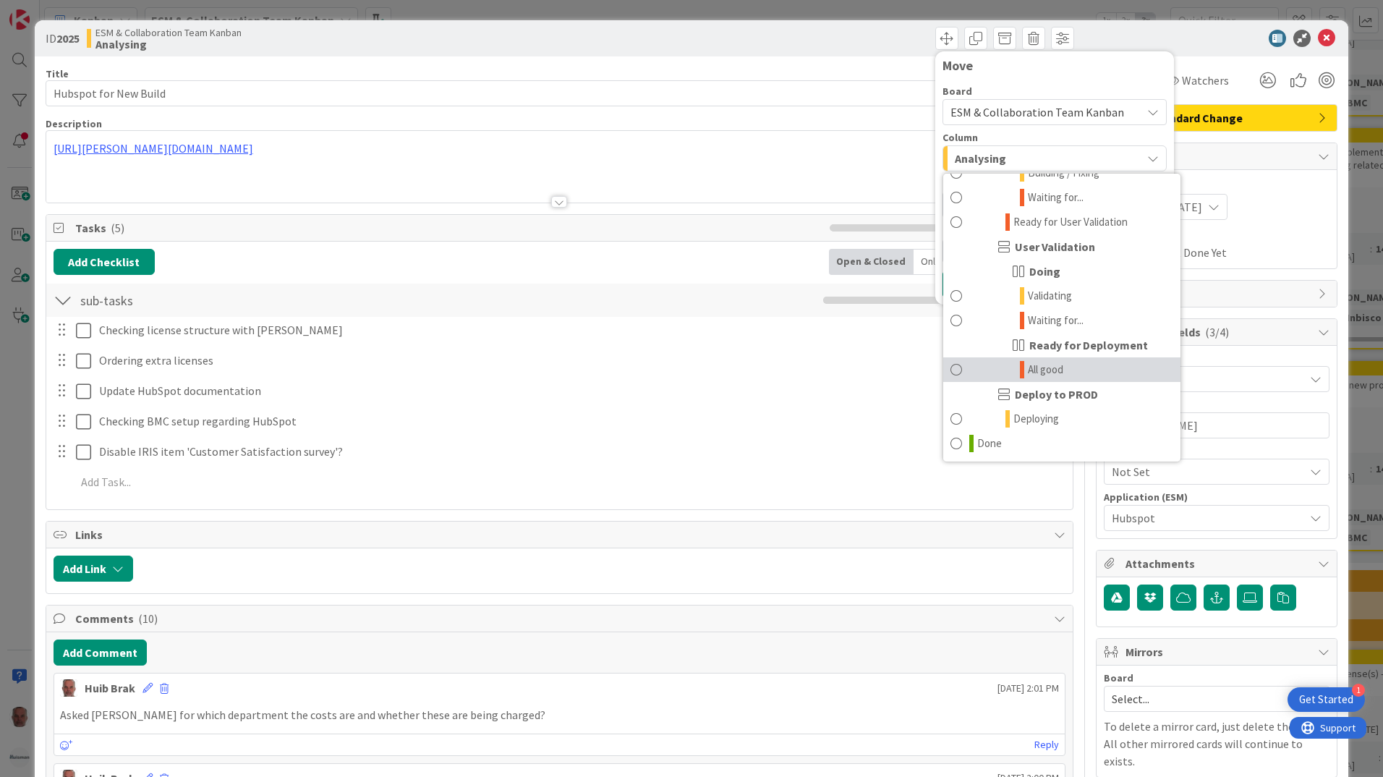
scroll to position [72, 0]
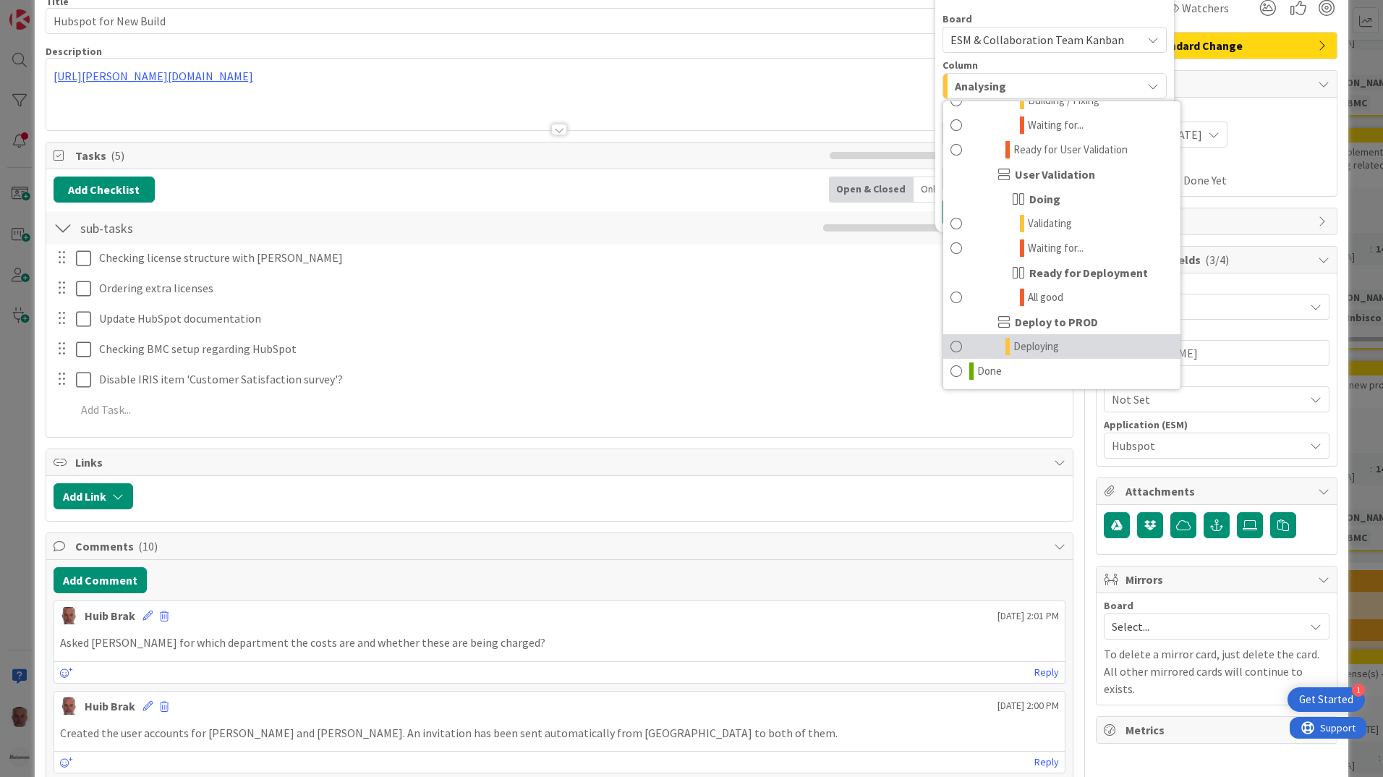
click at [1018, 349] on span "Deploying" at bounding box center [1036, 346] width 46 height 17
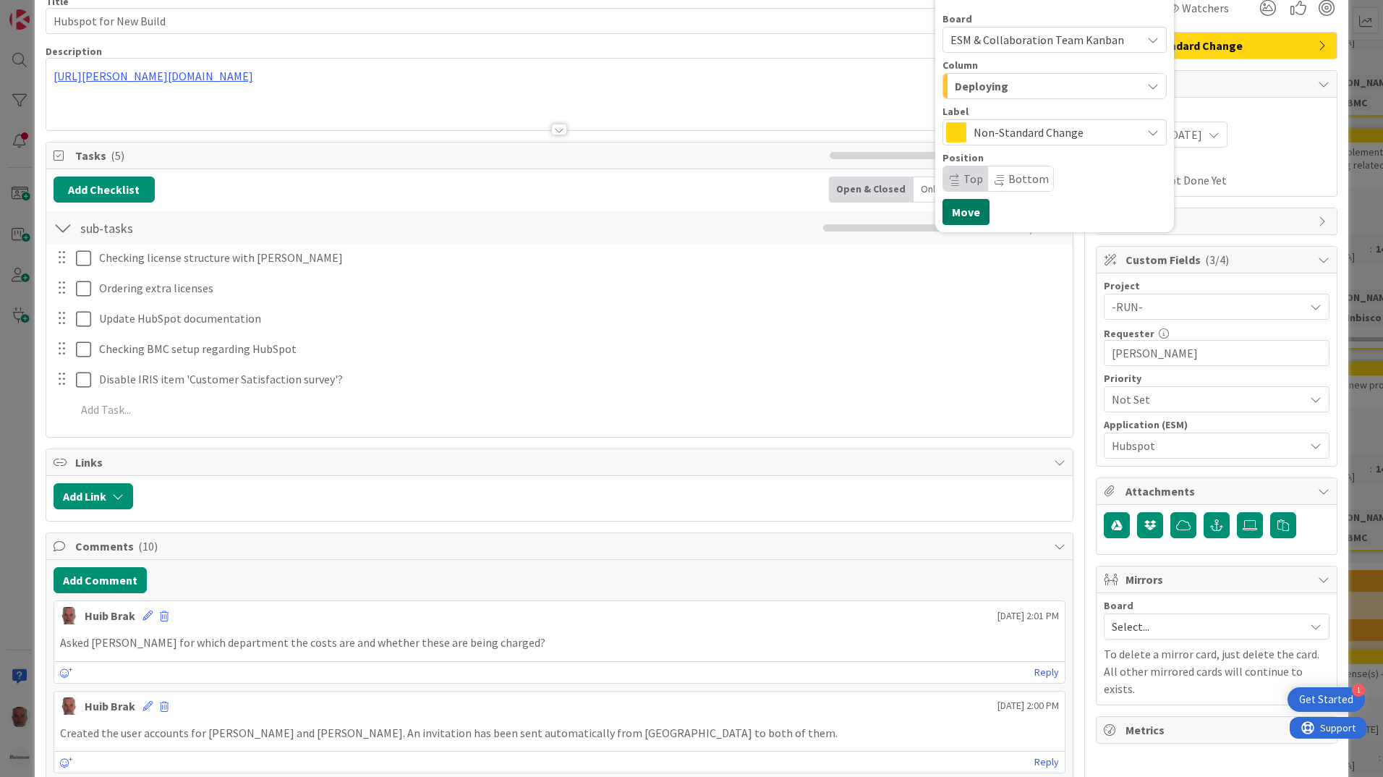
click at [957, 214] on button "Move" at bounding box center [965, 212] width 47 height 26
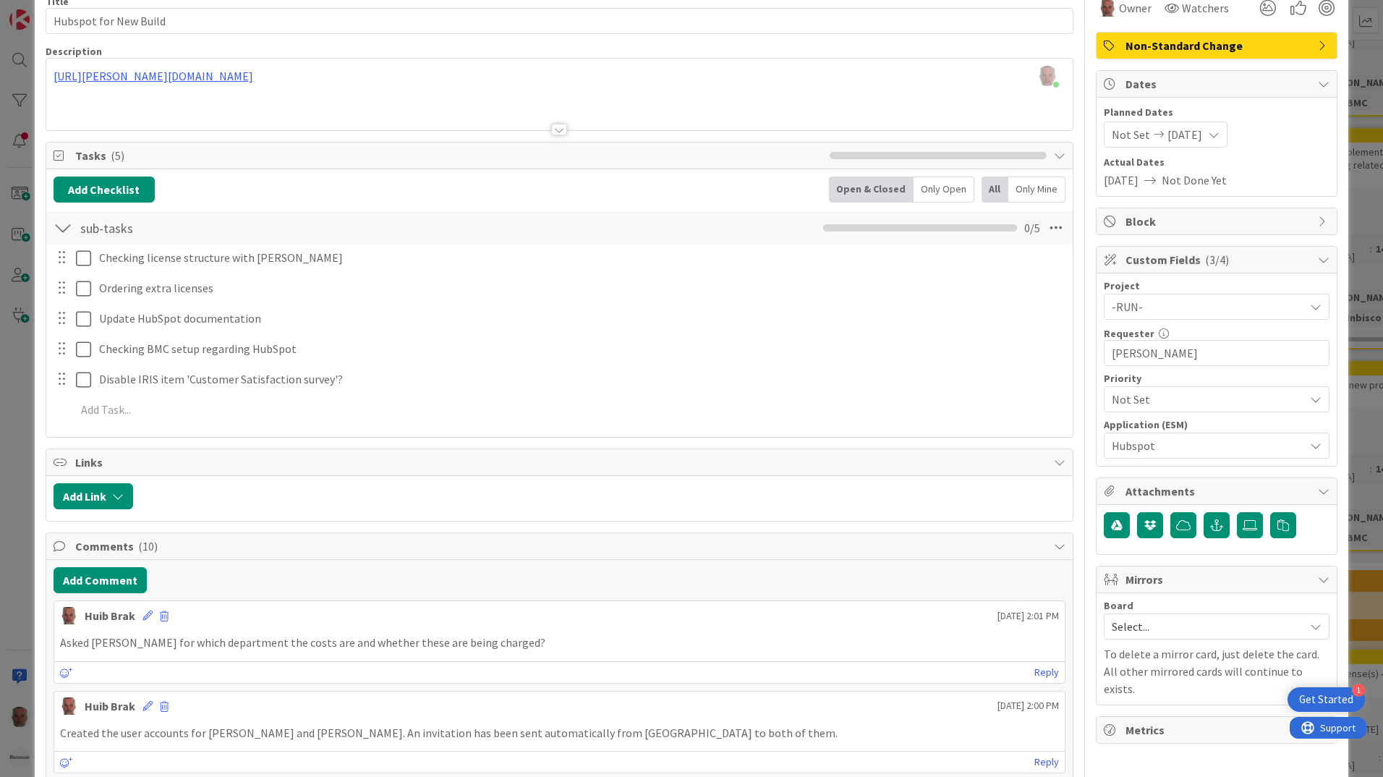
click at [18, 592] on div "ID 2025 ESM & Collaboration Team Kanban Deploying Move Move Title 22 / 128 Hubs…" at bounding box center [691, 388] width 1383 height 777
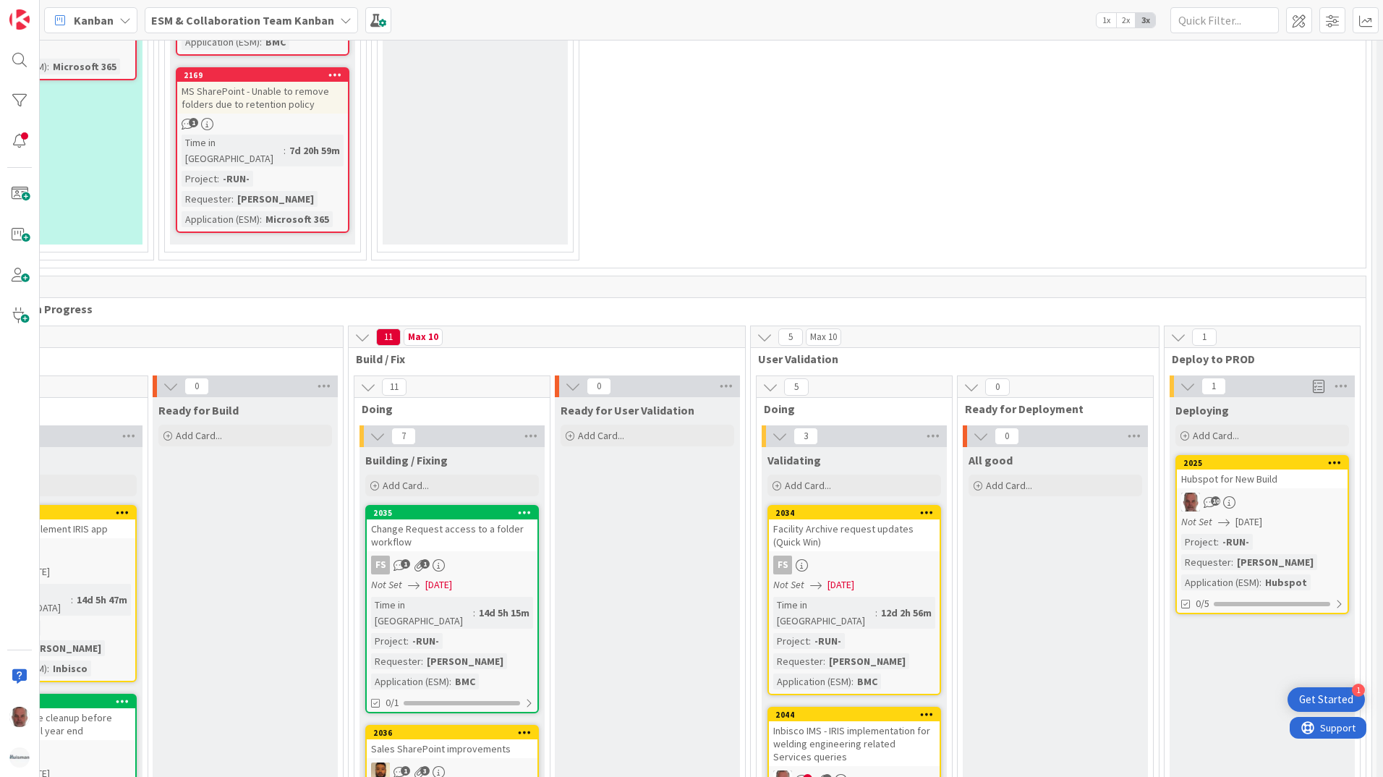
scroll to position [1881, 501]
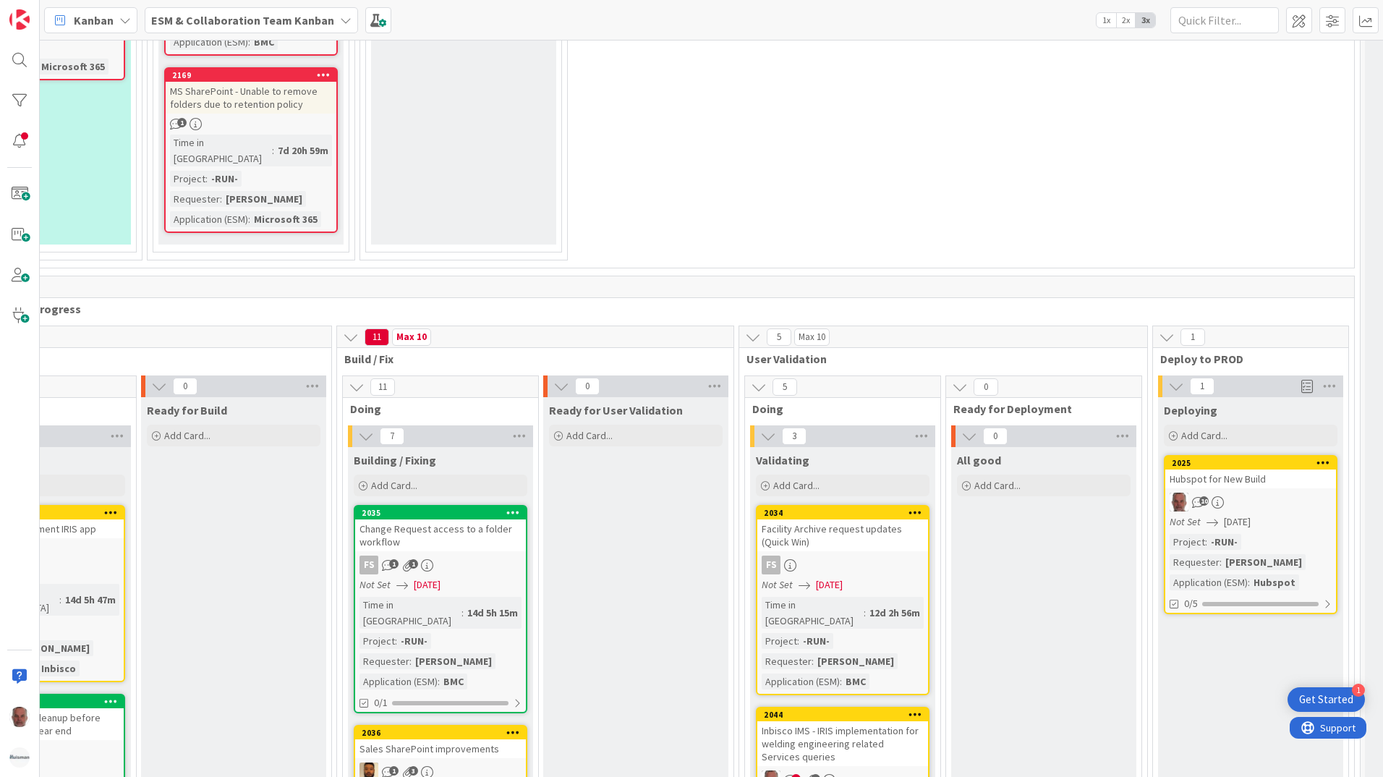
click at [1251, 514] on span "[DATE]" at bounding box center [1237, 521] width 27 height 15
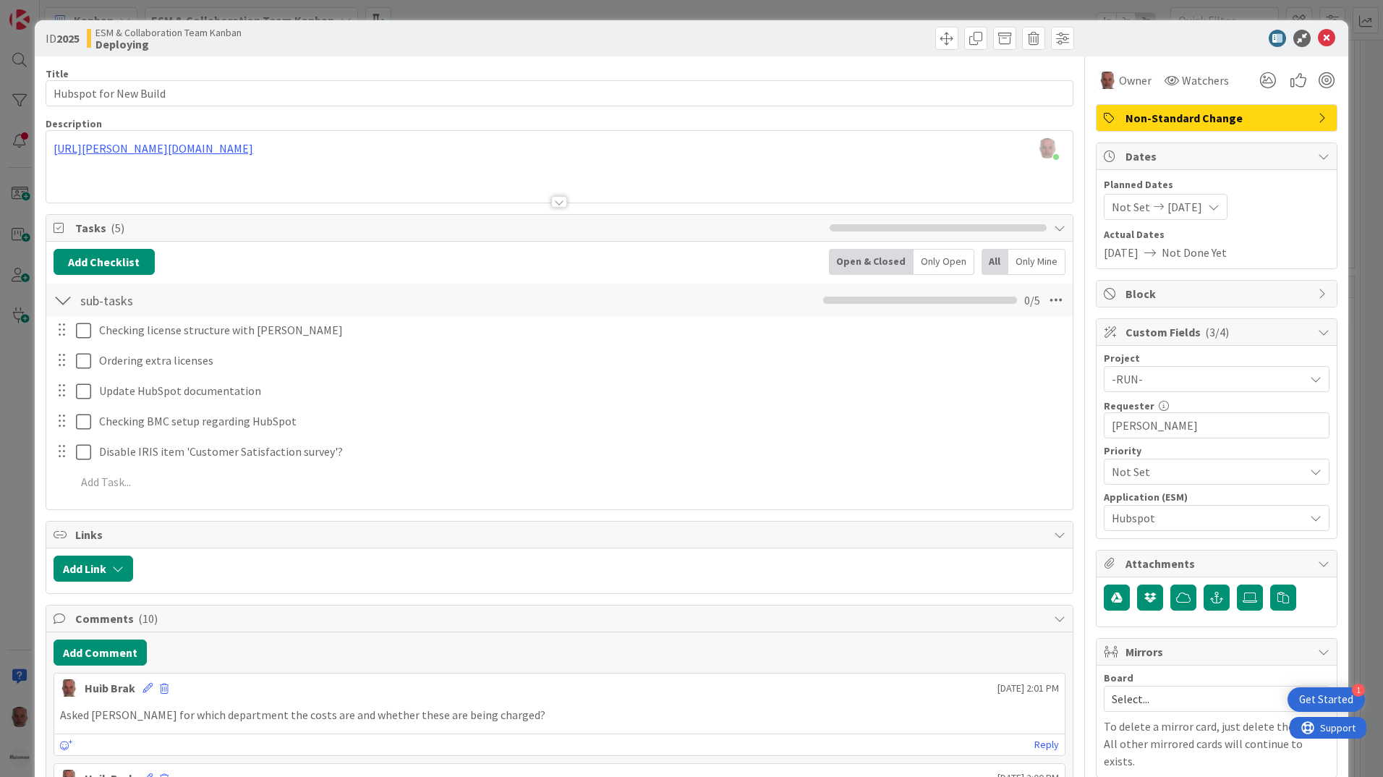
click at [20, 539] on div "ID 2025 ESM & Collaboration Team Kanban Deploying Title 22 / 128 Hubspot for Ne…" at bounding box center [691, 388] width 1383 height 777
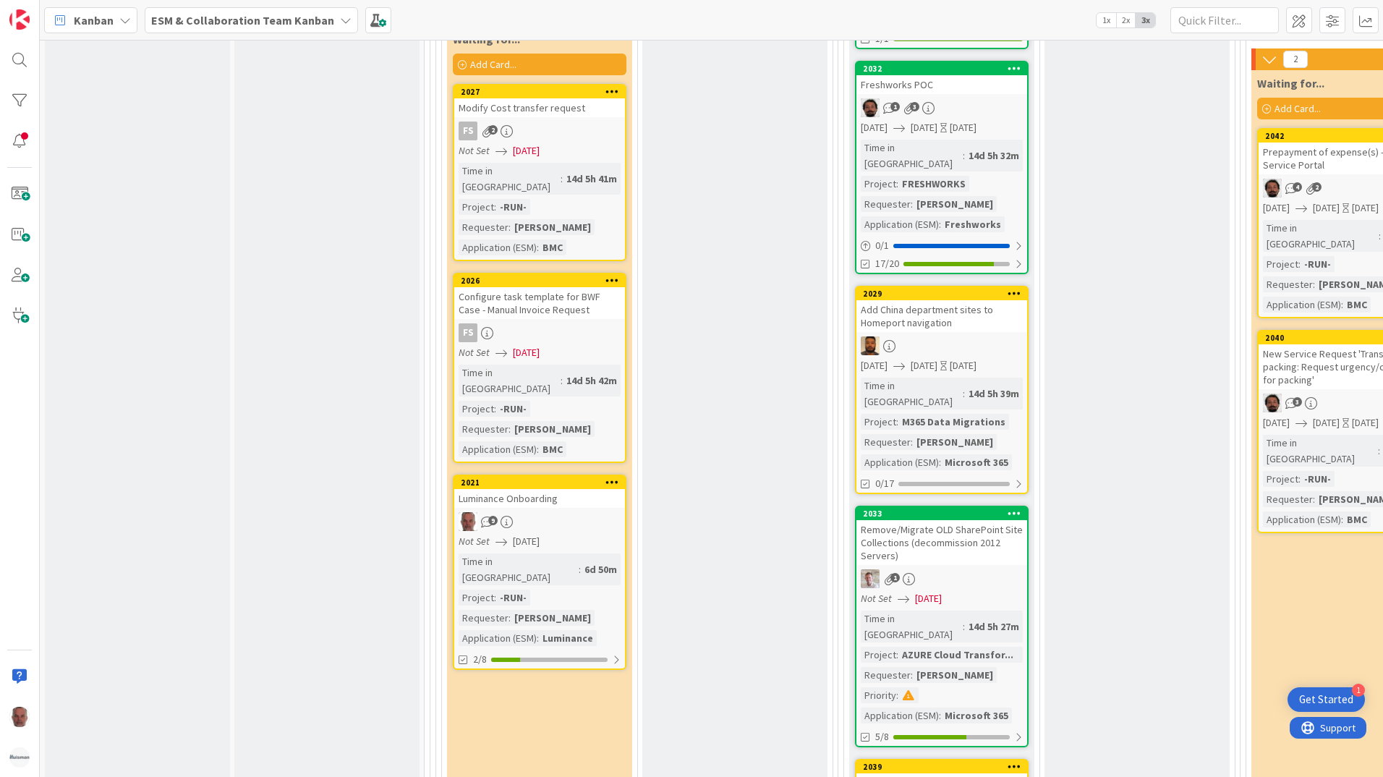
scroll to position [3038, 0]
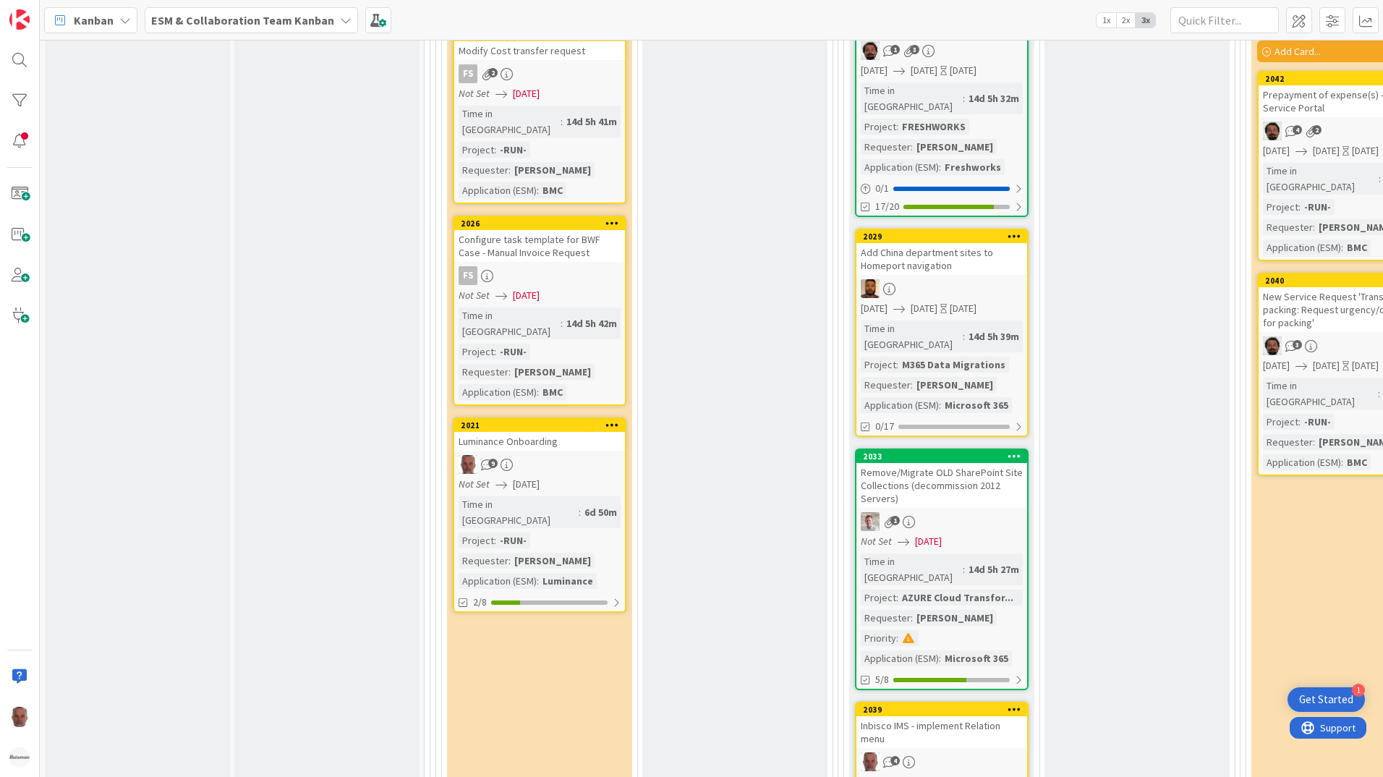
click at [576, 417] on div "2021 Luminance Onboarding 9 Not Set [DATE] Time in Column : 6d 50m Project : -R…" at bounding box center [540, 514] width 174 height 195
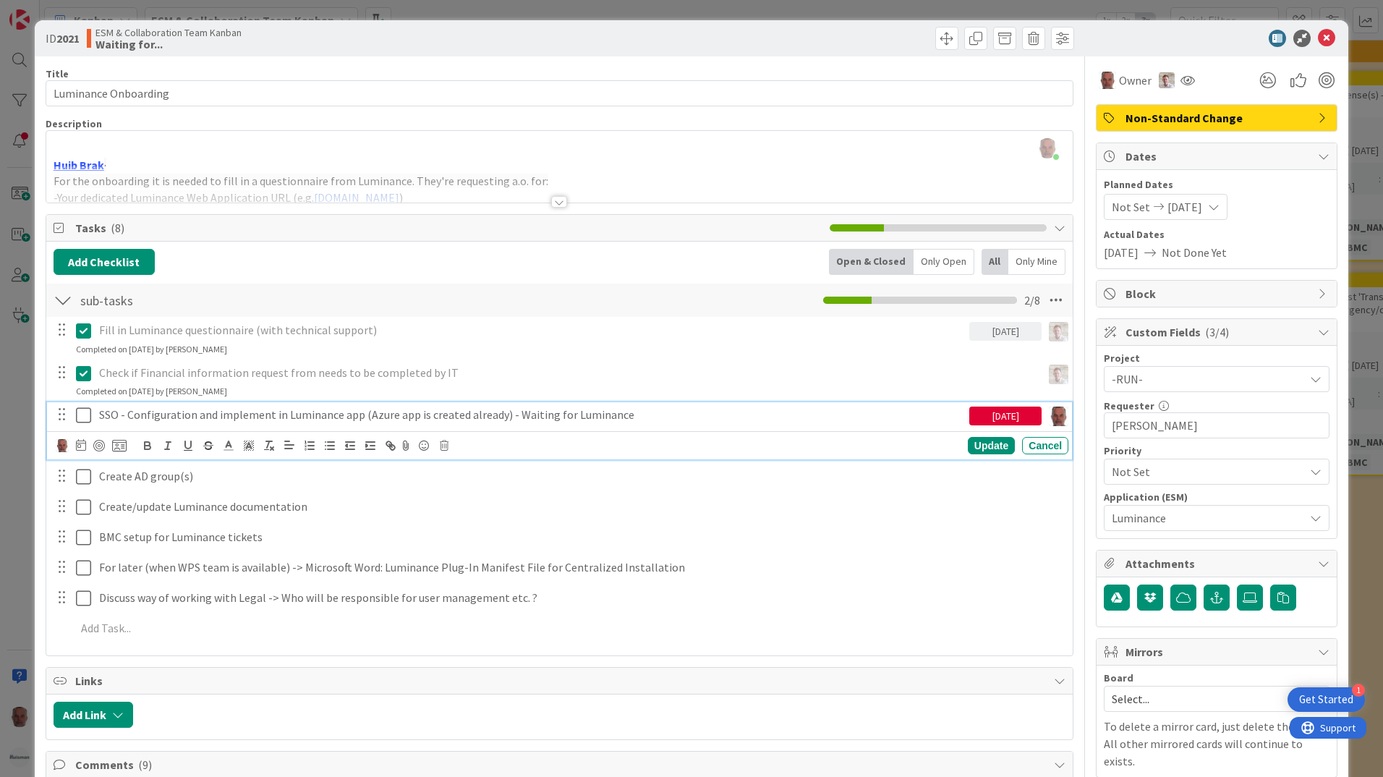
drag, startPoint x: 83, startPoint y: 410, endPoint x: 82, endPoint y: 422, distance: 11.6
click at [83, 411] on icon at bounding box center [83, 414] width 15 height 17
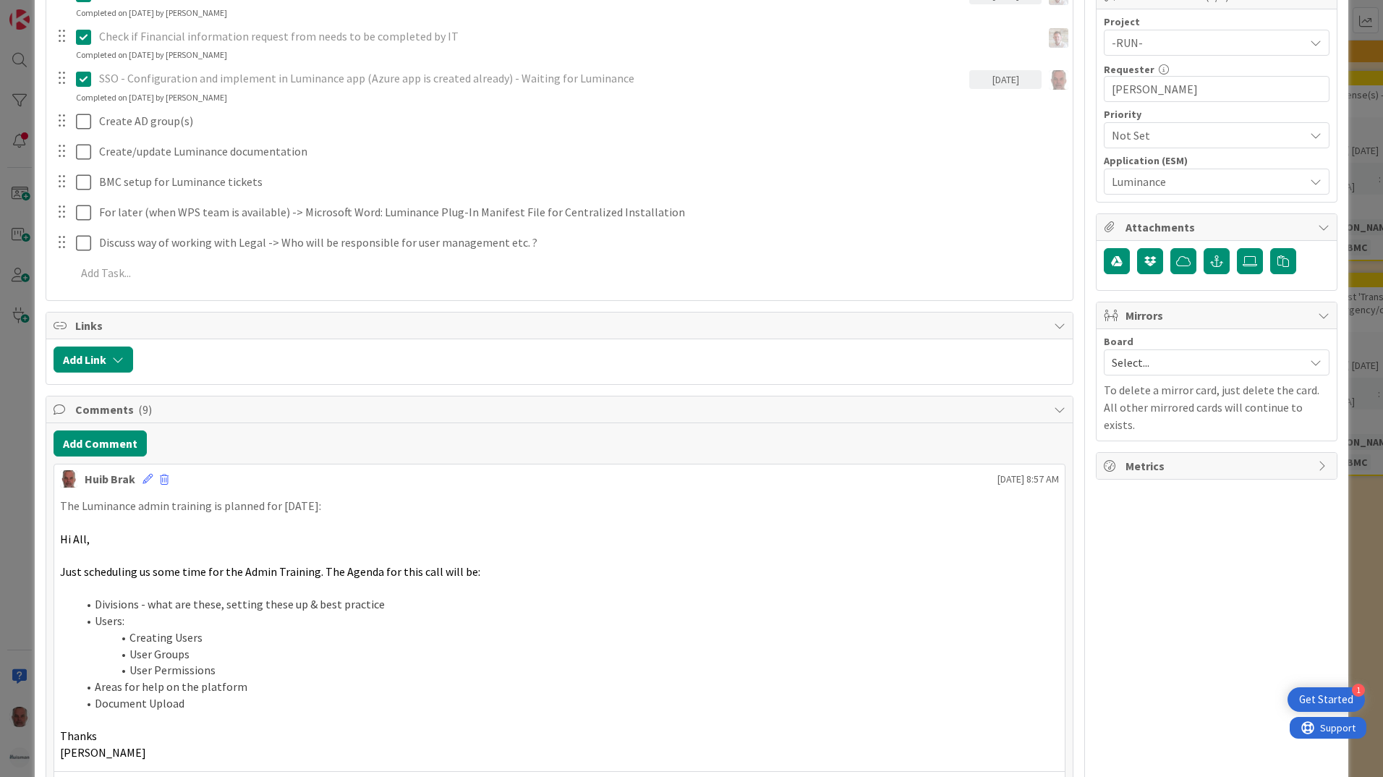
scroll to position [362, 0]
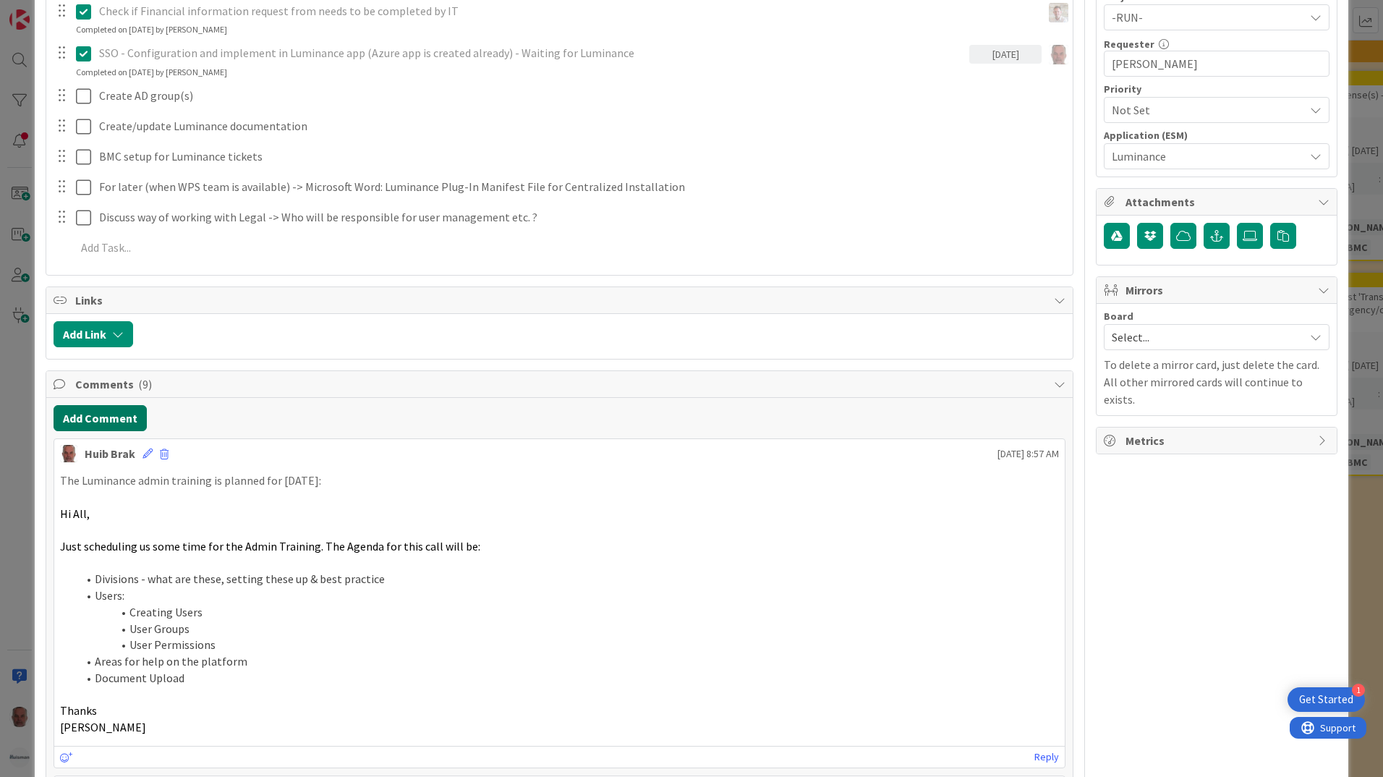
click at [103, 407] on button "Add Comment" at bounding box center [100, 418] width 93 height 26
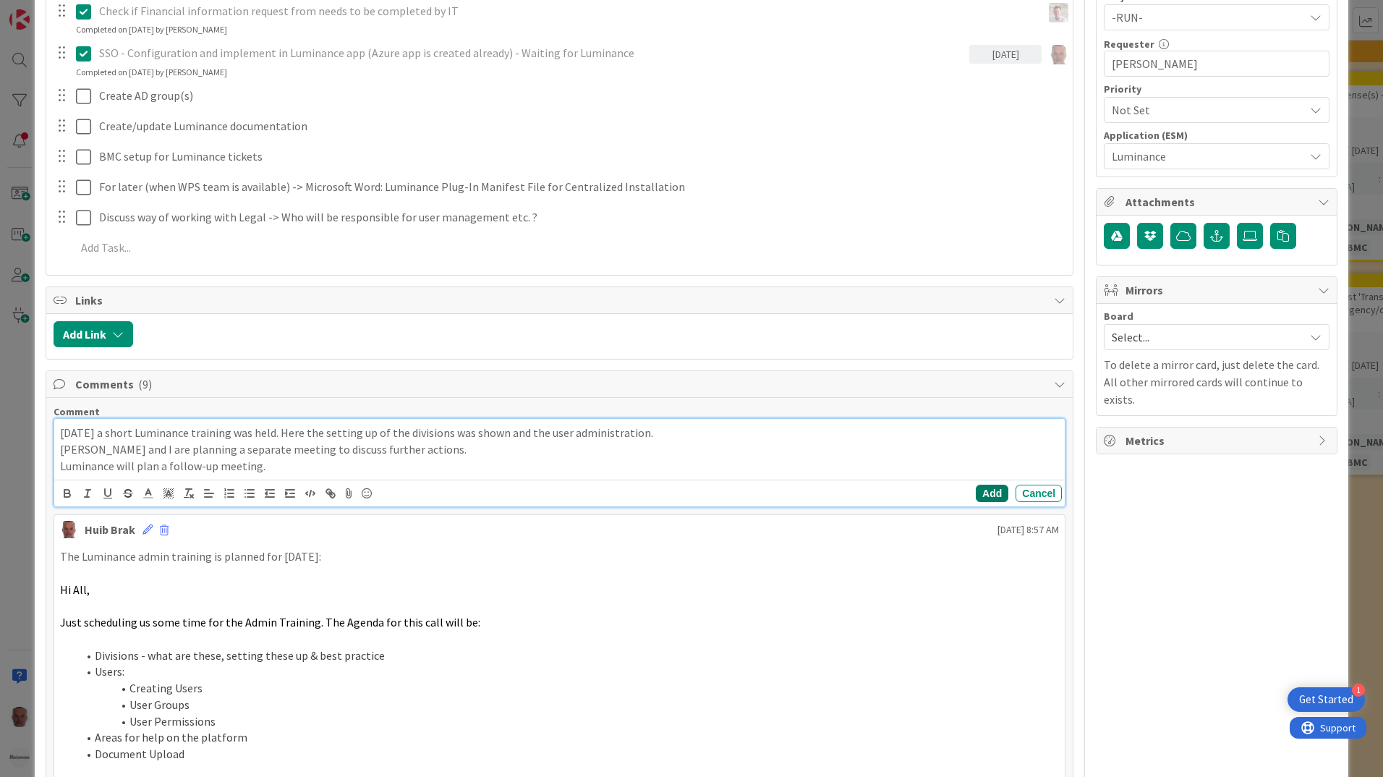
click at [978, 498] on button "Add" at bounding box center [992, 493] width 33 height 17
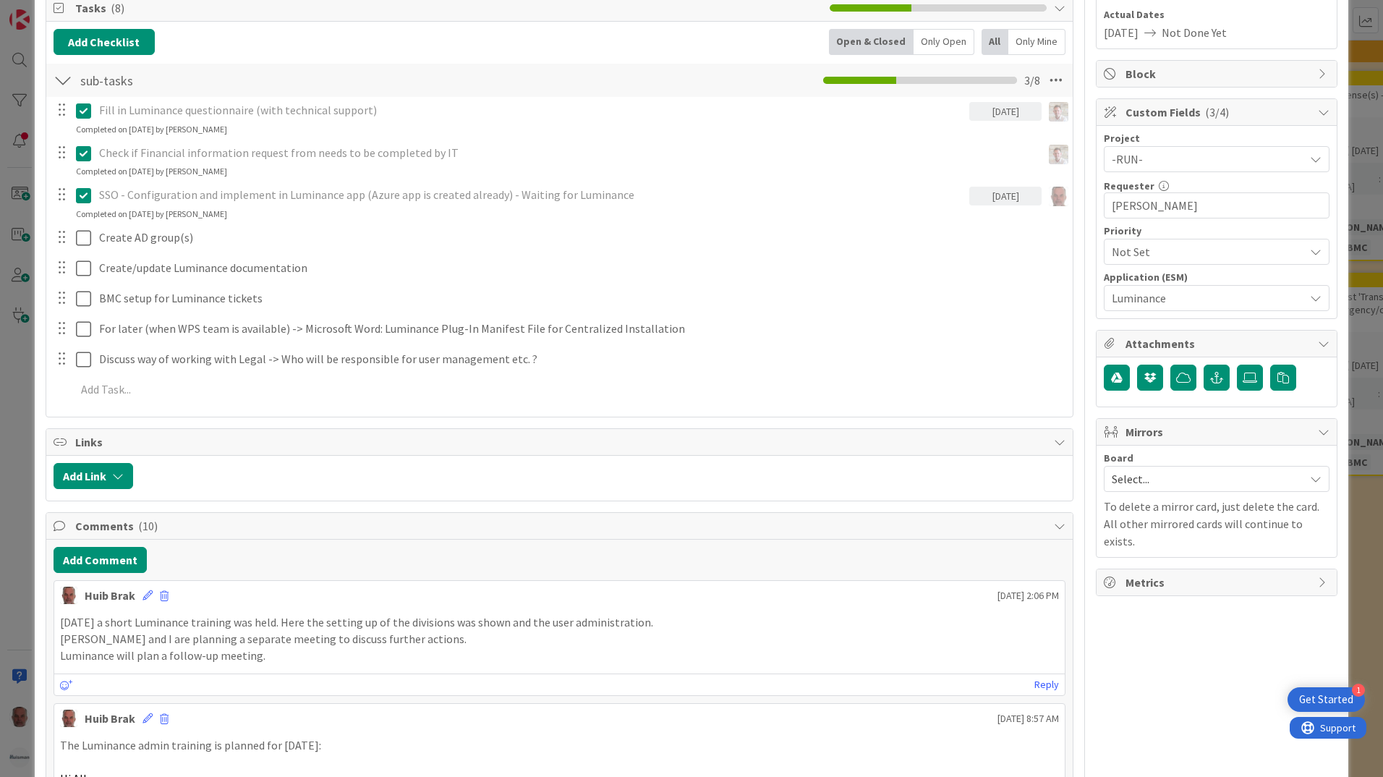
scroll to position [0, 0]
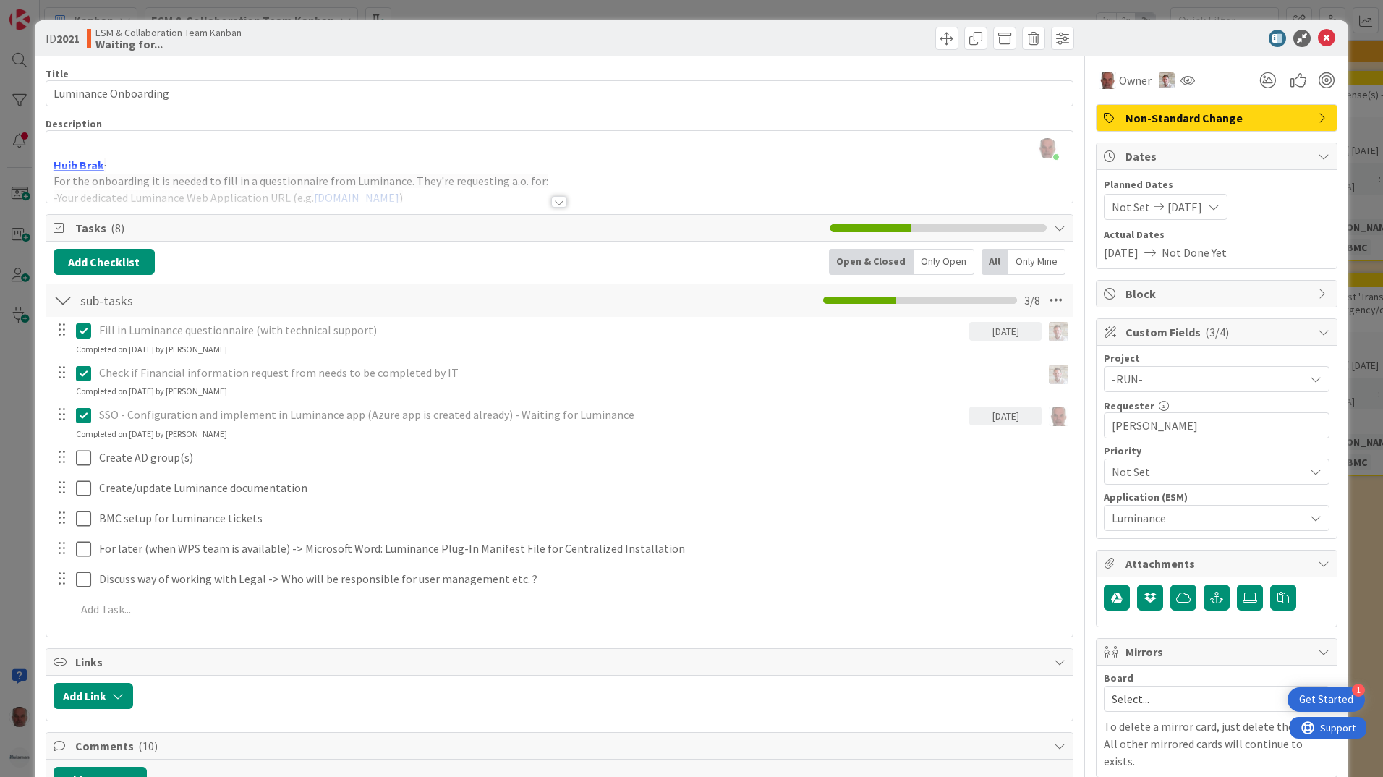
click at [12, 357] on div "ID 2021 ESM & Collaboration Team Kanban Waiting for... Title 20 / 128 Luminance…" at bounding box center [691, 388] width 1383 height 777
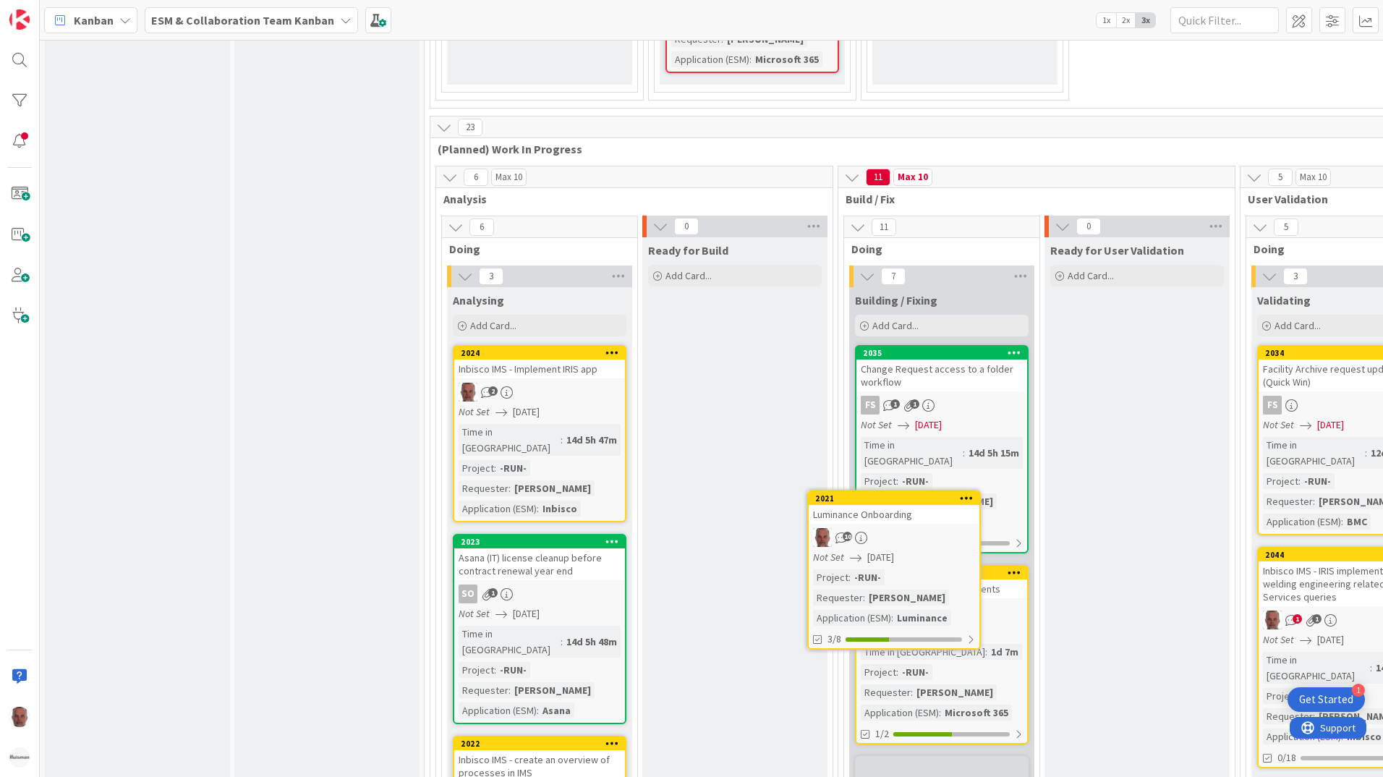
scroll to position [2080, 0]
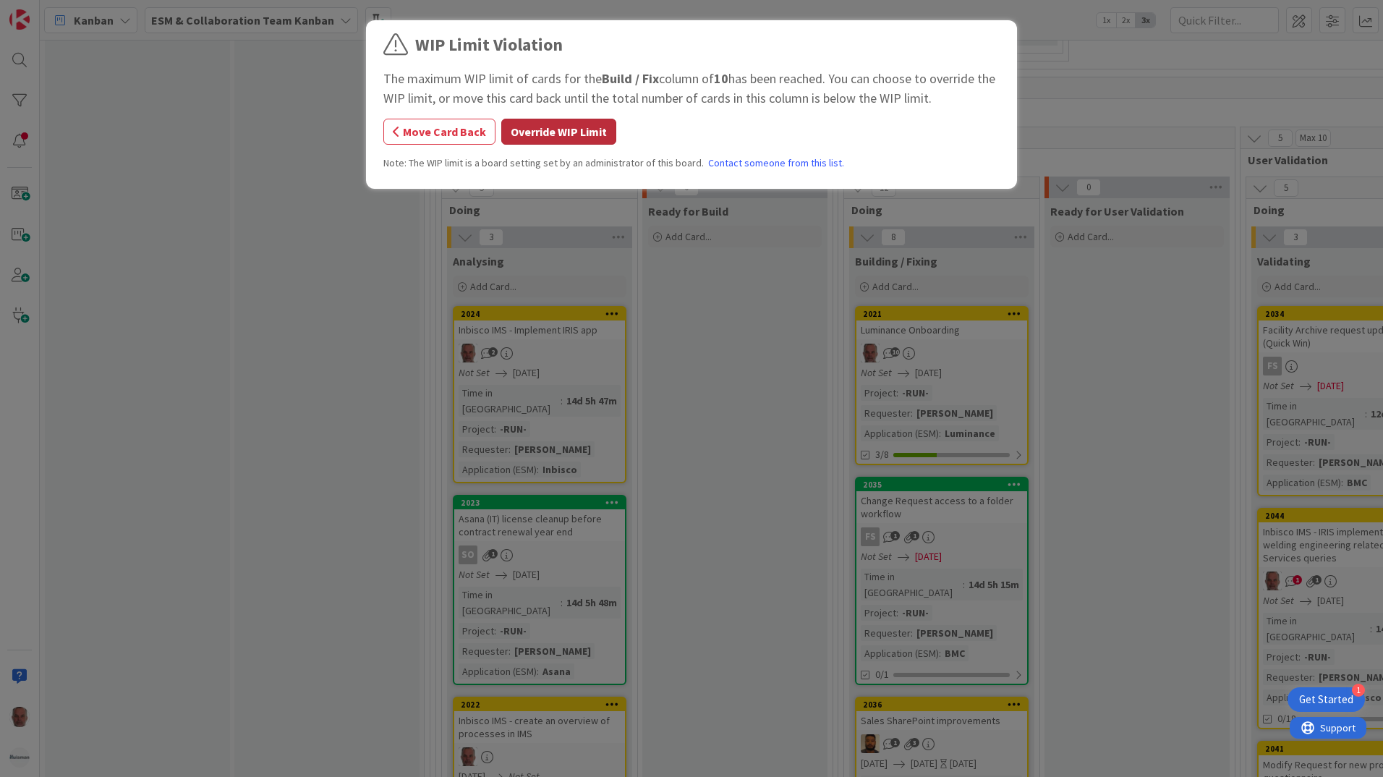
click at [542, 131] on button "Override WIP Limit" at bounding box center [558, 132] width 115 height 26
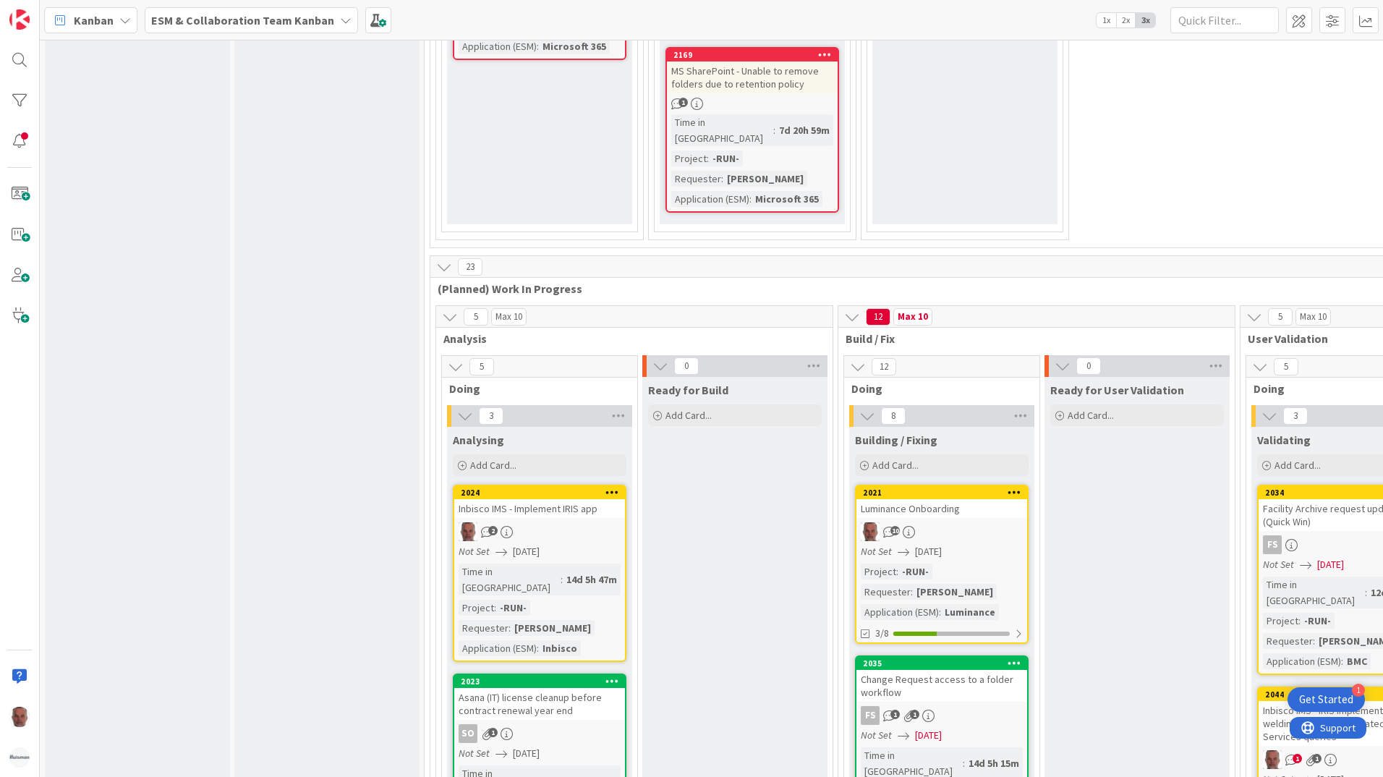
scroll to position [1935, 0]
